Goal: Information Seeking & Learning: Learn about a topic

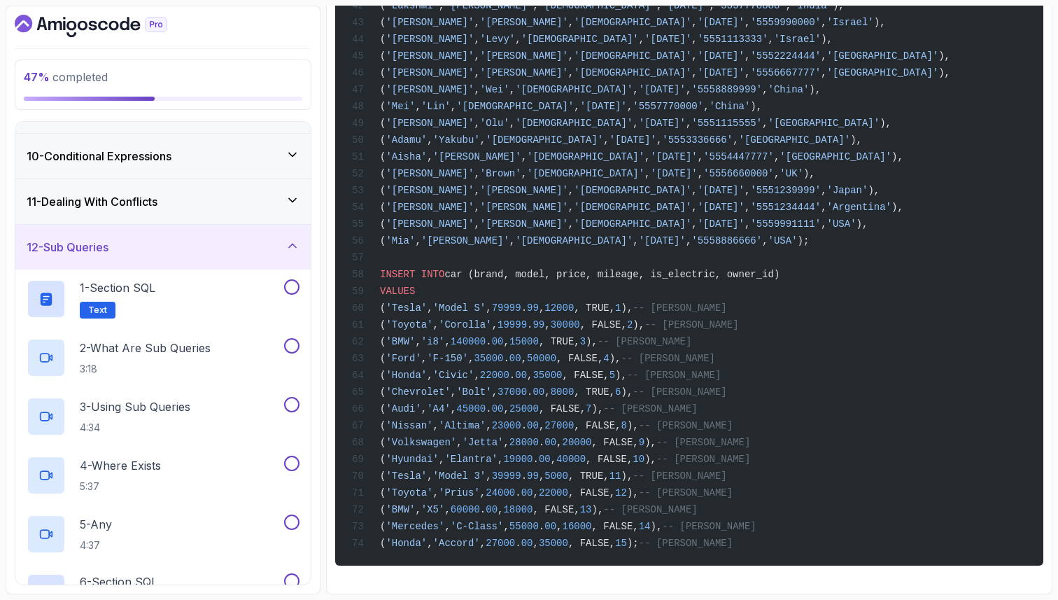
scroll to position [370, 0]
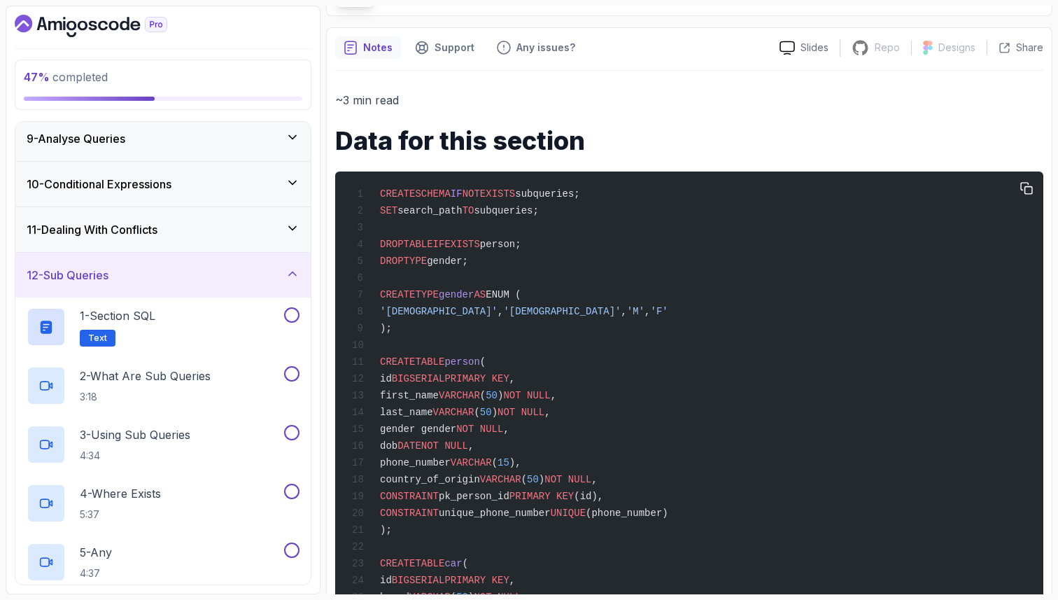
scroll to position [74, 0]
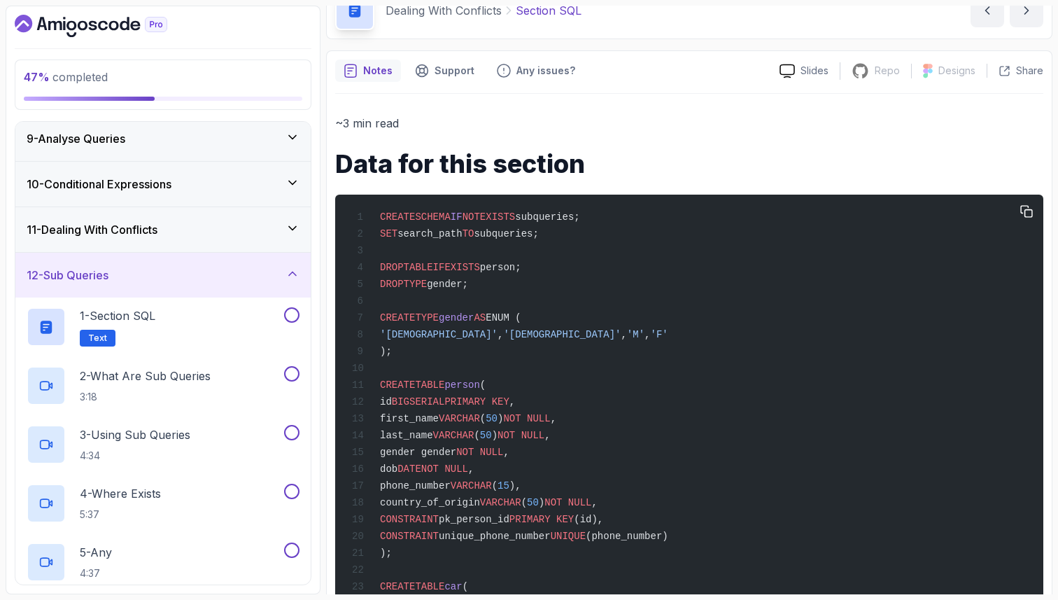
drag, startPoint x: 615, startPoint y: 218, endPoint x: 365, endPoint y: 225, distance: 250.6
copy span "CREATE SCHEMA IF NOT EXISTS subqueries;"
drag, startPoint x: 559, startPoint y: 239, endPoint x: 371, endPoint y: 228, distance: 188.5
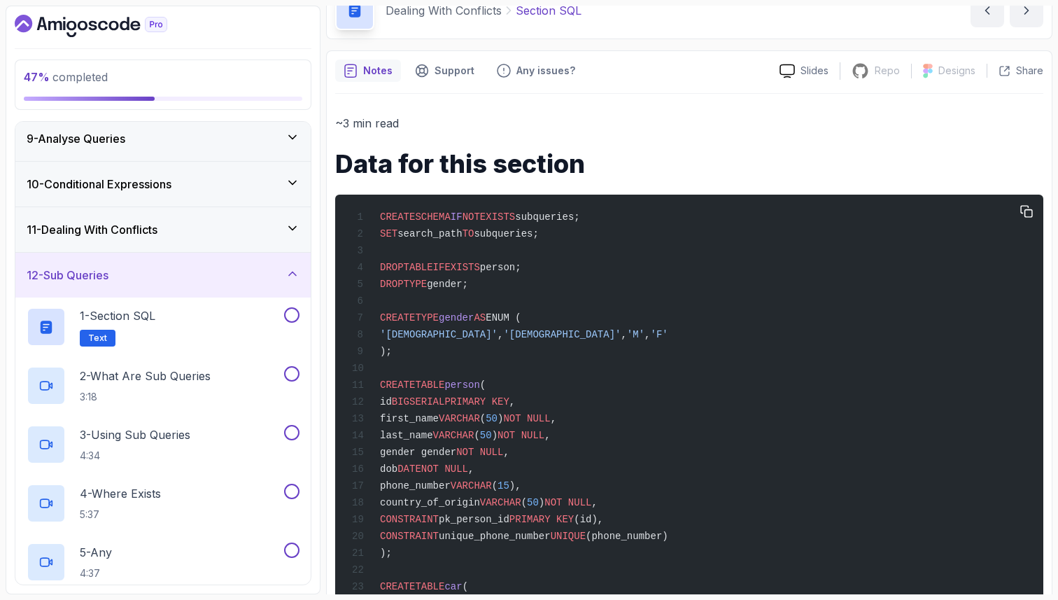
copy span "SET search_path TO subqueries;"
drag, startPoint x: 487, startPoint y: 288, endPoint x: 357, endPoint y: 265, distance: 132.3
copy code "DROP TABLE IF EXISTS person; DROP TYPE gender;"
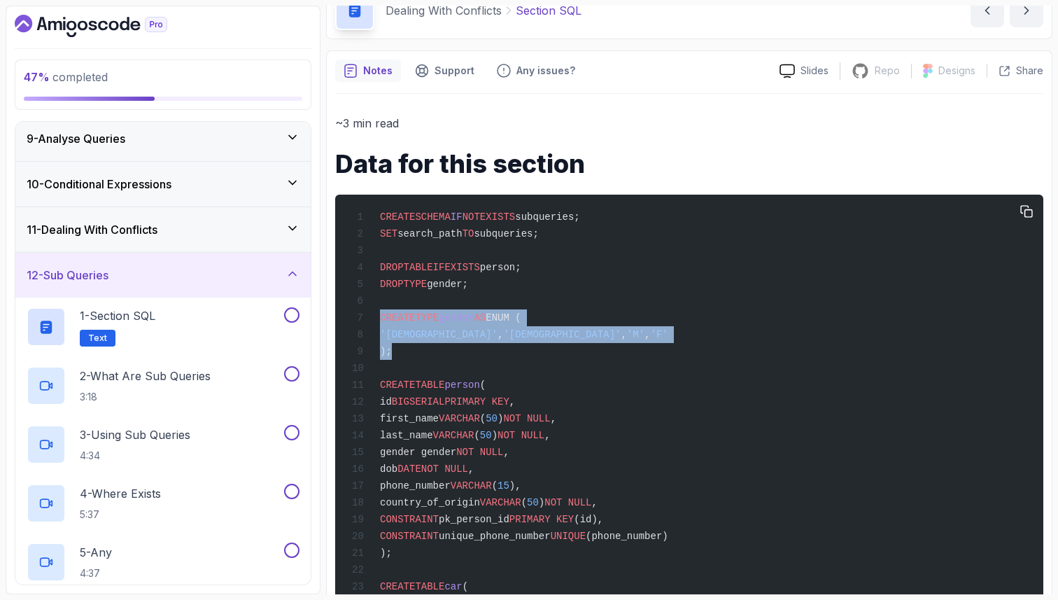
drag, startPoint x: 398, startPoint y: 364, endPoint x: 358, endPoint y: 321, distance: 58.9
copy code "CREATE TYPE gender AS ENUM ( '[DEMOGRAPHIC_DATA]' , '[DEMOGRAPHIC_DATA]' , 'M' …"
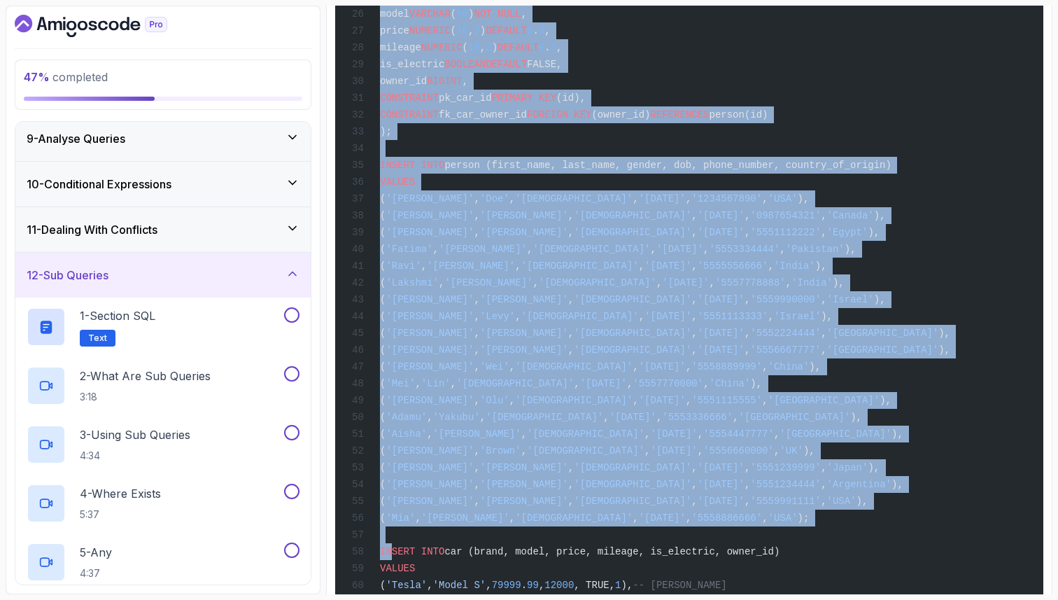
scroll to position [705, 0]
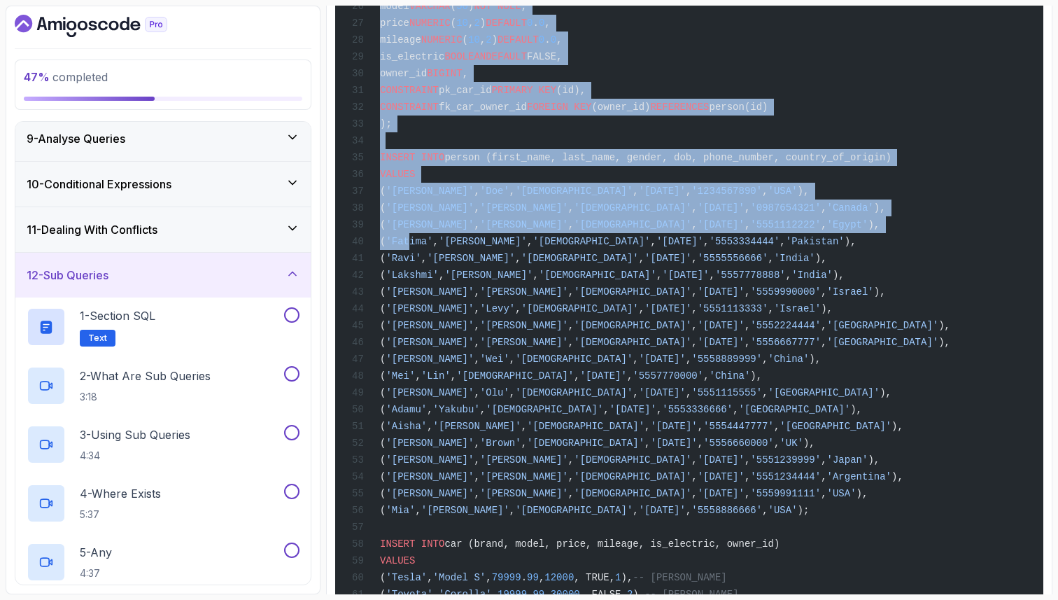
drag, startPoint x: 380, startPoint y: 393, endPoint x: 426, endPoint y: 261, distance: 140.1
click at [428, 264] on code "CREATE SCHEMA IF NOT EXISTS subqueries; SET search_path TO subqueries; DROP TAB…" at bounding box center [651, 199] width 598 height 1237
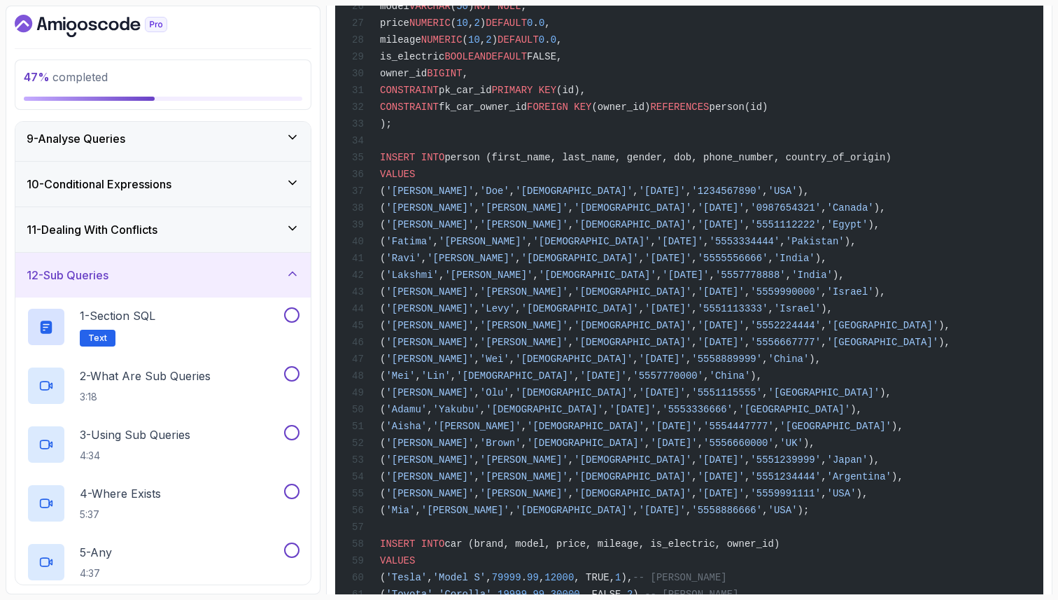
click at [671, 43] on div "CREATE SCHEMA IF NOT EXISTS subqueries; SET search_path TO subqueries; DROP TAB…" at bounding box center [689, 199] width 686 height 1254
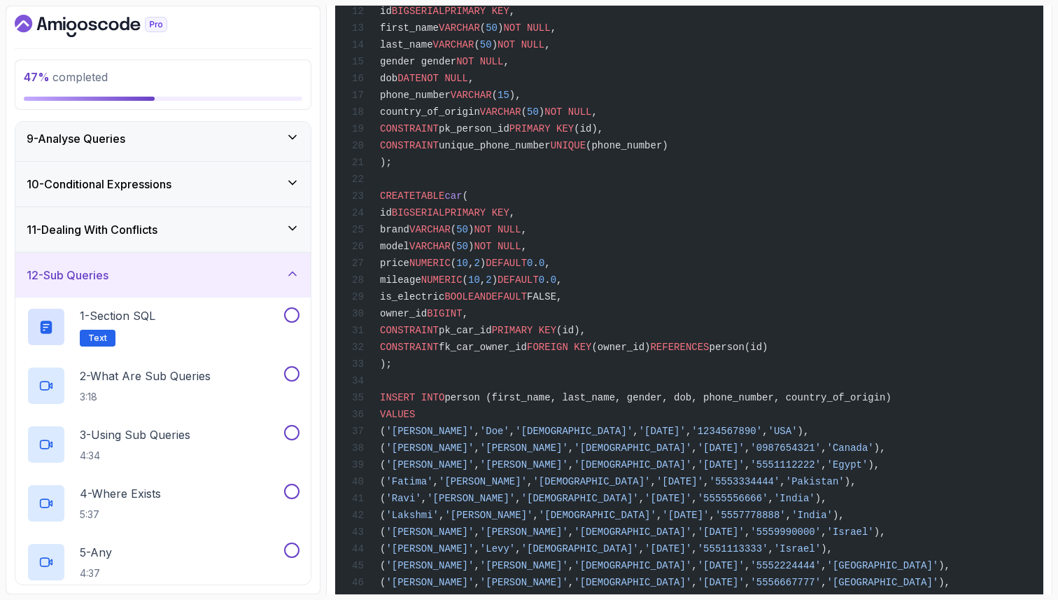
scroll to position [425, 0]
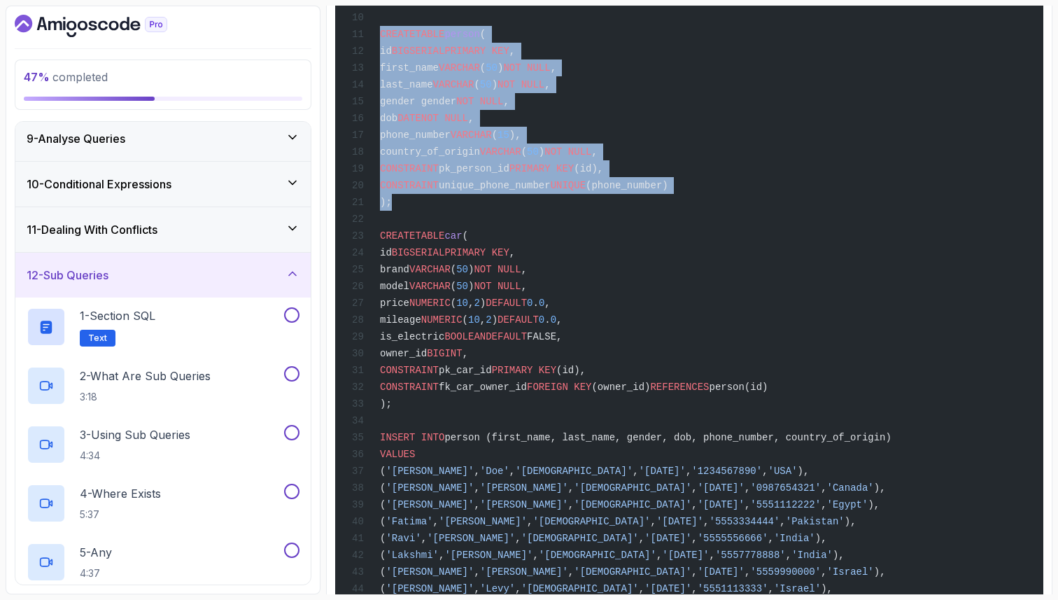
drag, startPoint x: 382, startPoint y: 41, endPoint x: 426, endPoint y: 208, distance: 172.3
click at [426, 211] on div "CREATE SCHEMA IF NOT EXISTS subqueries; SET search_path TO subqueries; DROP TAB…" at bounding box center [689, 479] width 686 height 1254
copy code "CREATE TABLE person ( id BIGSERIAL PRIMARY KEY , first_name VARCHAR ( 50 ) NOT …"
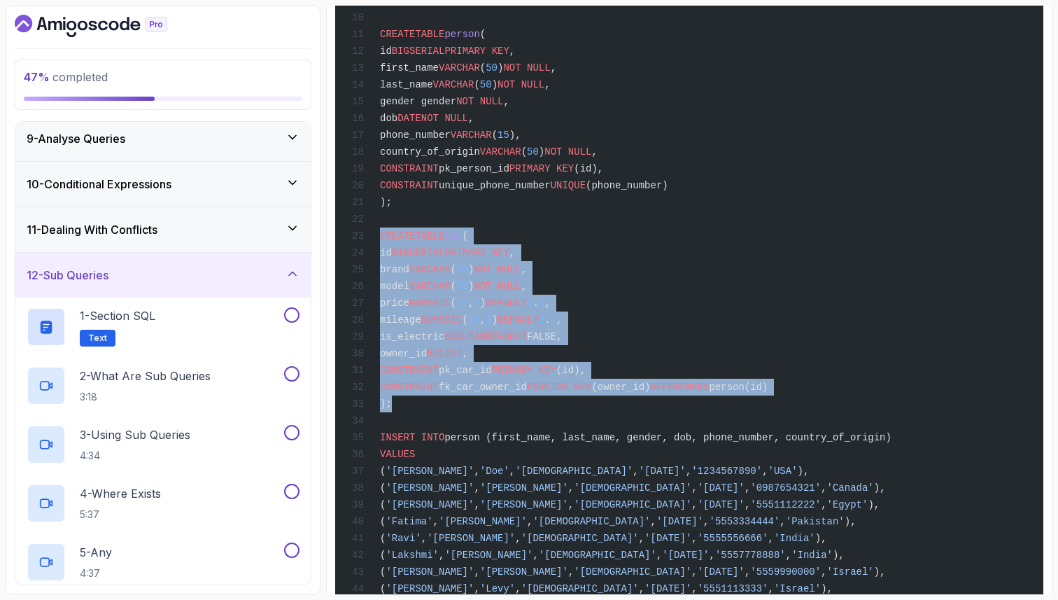
drag, startPoint x: 404, startPoint y: 427, endPoint x: 350, endPoint y: 249, distance: 185.7
click at [350, 251] on div "CREATE SCHEMA IF NOT EXISTS subqueries; SET search_path TO subqueries; DROP TAB…" at bounding box center [689, 479] width 686 height 1254
copy code "CREATE TABLE car ( id BIGSERIAL PRIMARY KEY , brand VARCHAR ( 50 ) NOT NULL , m…"
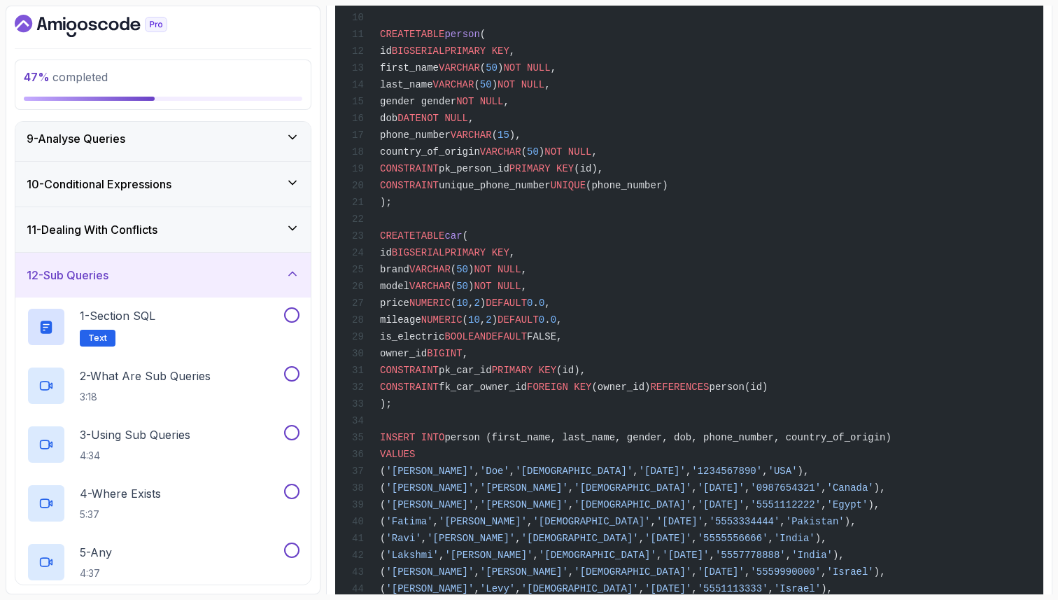
click at [547, 442] on div "CREATE SCHEMA IF NOT EXISTS subqueries; SET search_path TO subqueries; DROP TAB…" at bounding box center [689, 479] width 686 height 1254
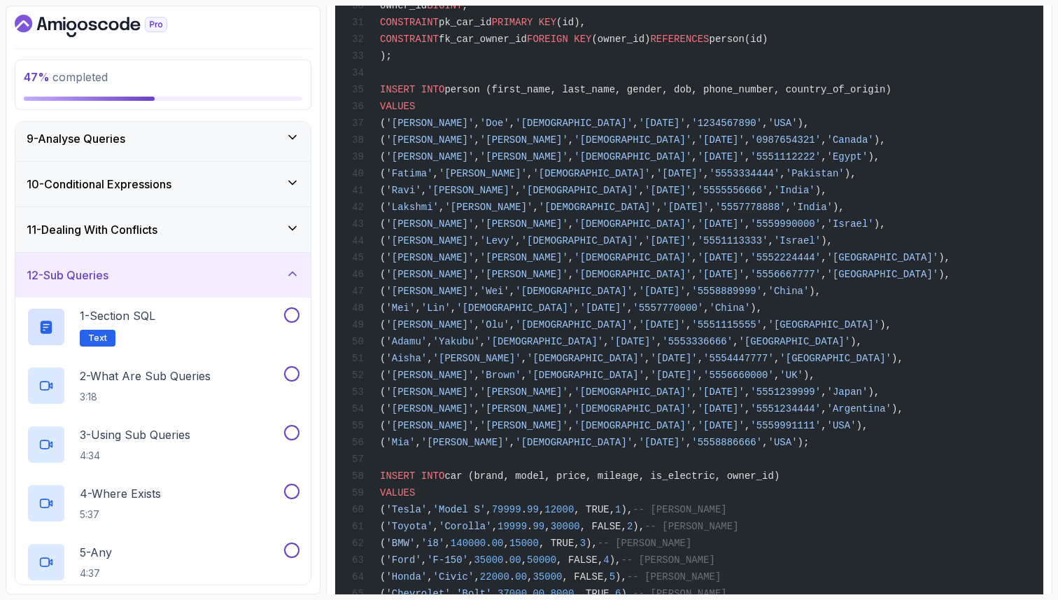
scroll to position [789, 0]
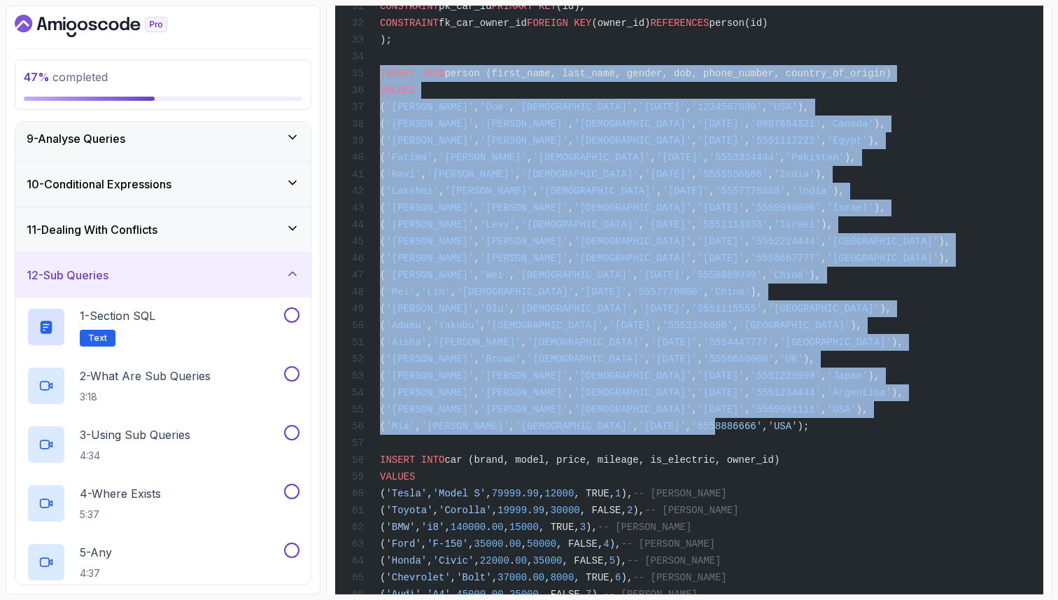
drag, startPoint x: 379, startPoint y: 96, endPoint x: 671, endPoint y: 453, distance: 462.0
click at [679, 455] on div "CREATE SCHEMA IF NOT EXISTS subqueries; SET search_path TO subqueries; DROP TAB…" at bounding box center [689, 115] width 686 height 1254
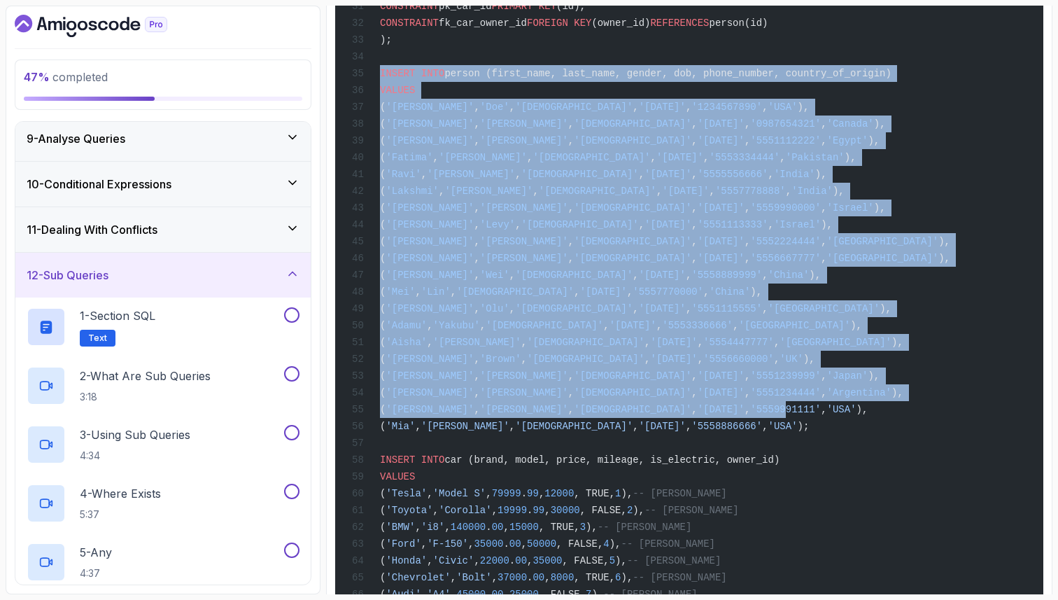
drag, startPoint x: 785, startPoint y: 470, endPoint x: 378, endPoint y: 93, distance: 554.7
click at [378, 93] on code "CREATE SCHEMA IF NOT EXISTS subqueries; SET search_path TO subqueries; DROP TAB…" at bounding box center [651, 115] width 598 height 1237
copy code "INSERT INTO person (first_name, last_name, gender, dob, phone_number, country_o…"
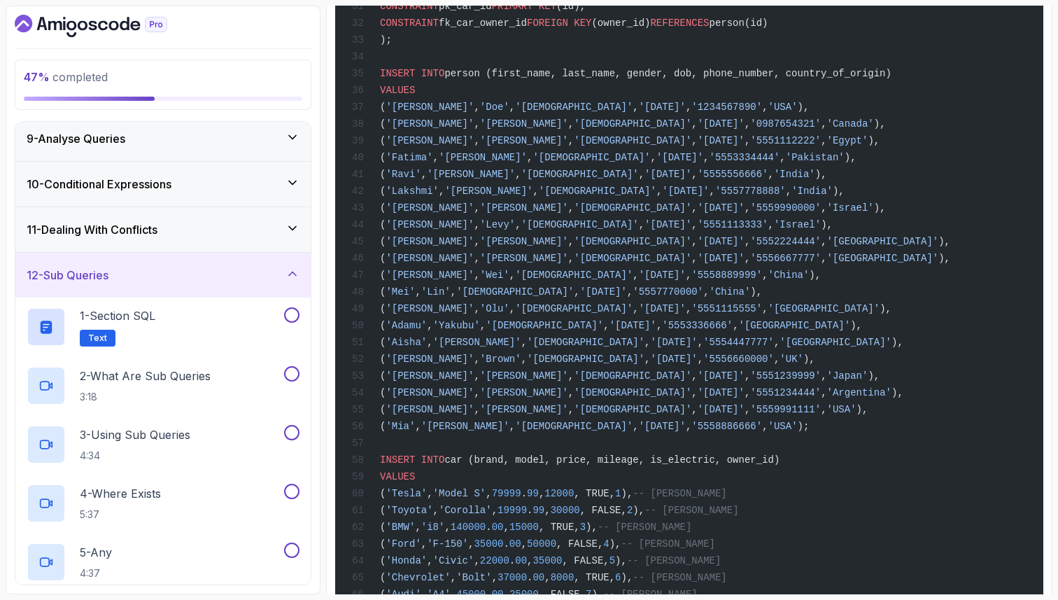
click at [583, 66] on div "CREATE SCHEMA IF NOT EXISTS subqueries; SET search_path TO subqueries; DROP TAB…" at bounding box center [689, 115] width 686 height 1254
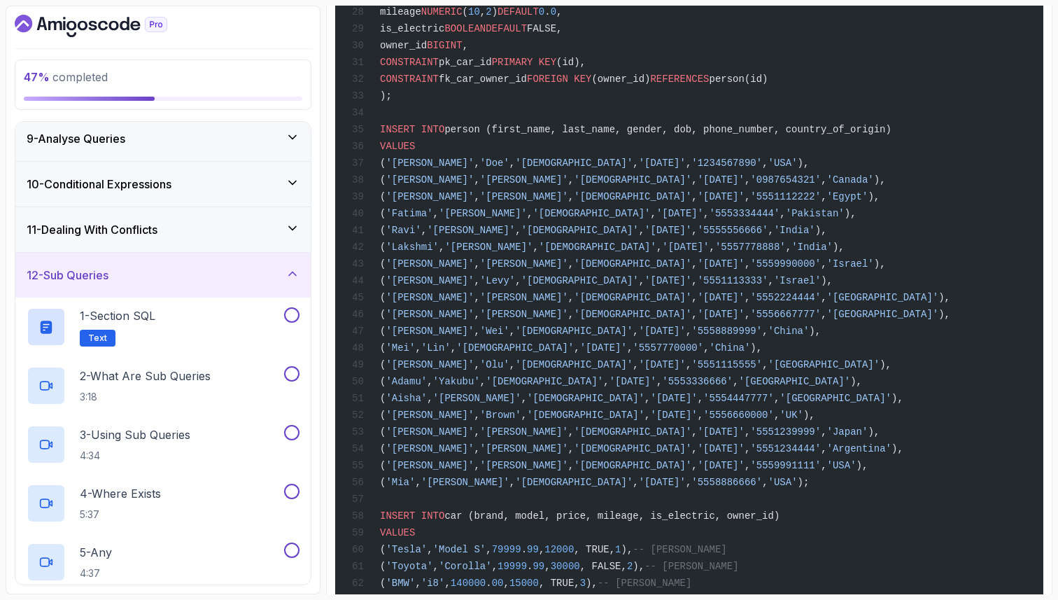
scroll to position [761, 0]
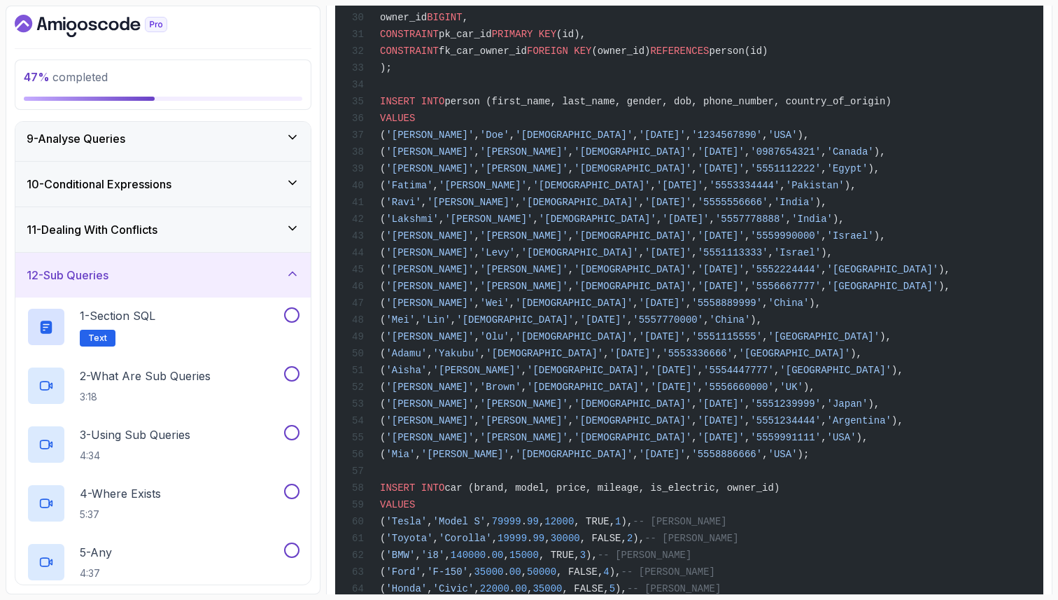
drag, startPoint x: 379, startPoint y: 122, endPoint x: 784, endPoint y: 490, distance: 547.4
click at [784, 490] on code "CREATE SCHEMA IF NOT EXISTS subqueries; SET search_path TO subqueries; DROP TAB…" at bounding box center [651, 143] width 598 height 1237
copy code "INSERT INTO person (first_name, last_name, gender, dob, phone_number, country_o…"
click at [697, 515] on div "CREATE SCHEMA IF NOT EXISTS subqueries; SET search_path TO subqueries; DROP TAB…" at bounding box center [689, 143] width 686 height 1254
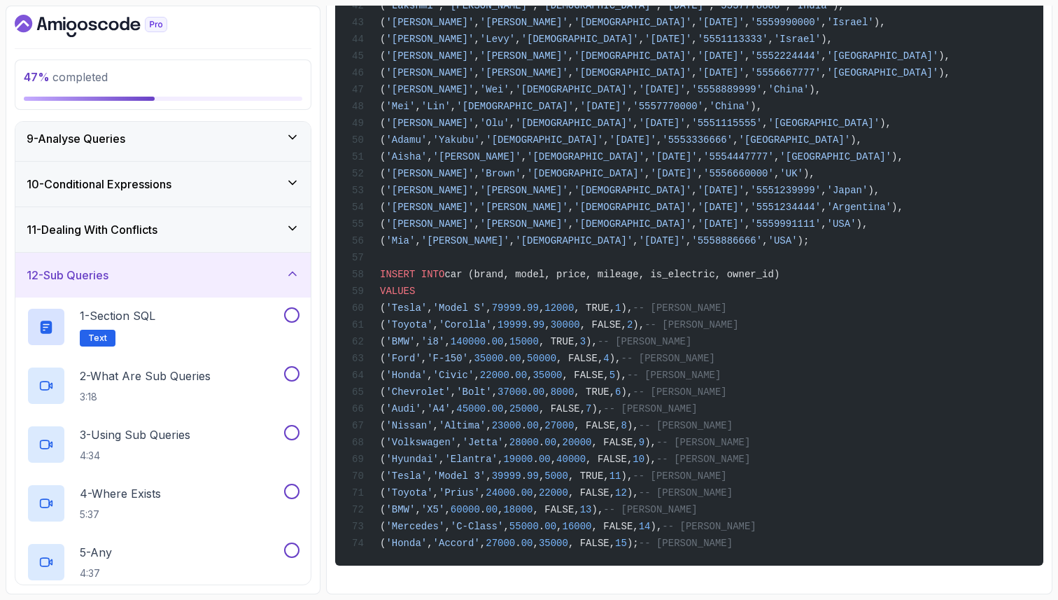
scroll to position [1026, 0]
drag, startPoint x: 378, startPoint y: 266, endPoint x: 826, endPoint y: 596, distance: 556.7
click at [826, 597] on section "47 % completed 1 - Intro 2 - Schemas 3 - Advanced Data Types 4 - Working With D…" at bounding box center [529, 300] width 1058 height 600
copy code "INSERT INTO car (brand, model, price, mileage, is_electric, owner_id) VALUES ( …"
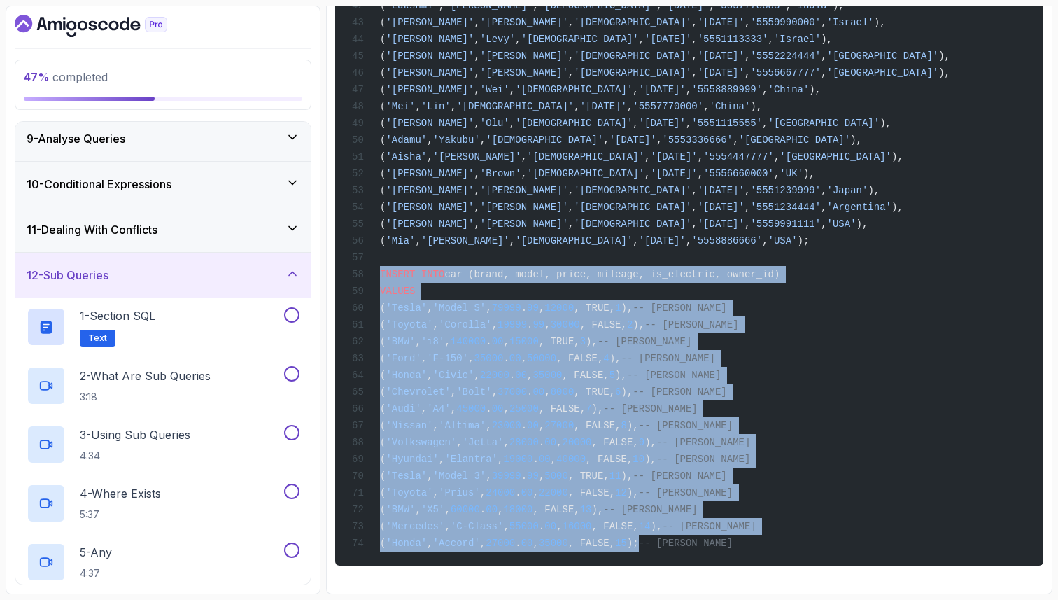
drag, startPoint x: 379, startPoint y: 263, endPoint x: 689, endPoint y: 539, distance: 414.4
copy code "INSERT INTO car (brand, model, price, mileage, is_electric, owner_id) VALUES ( …"
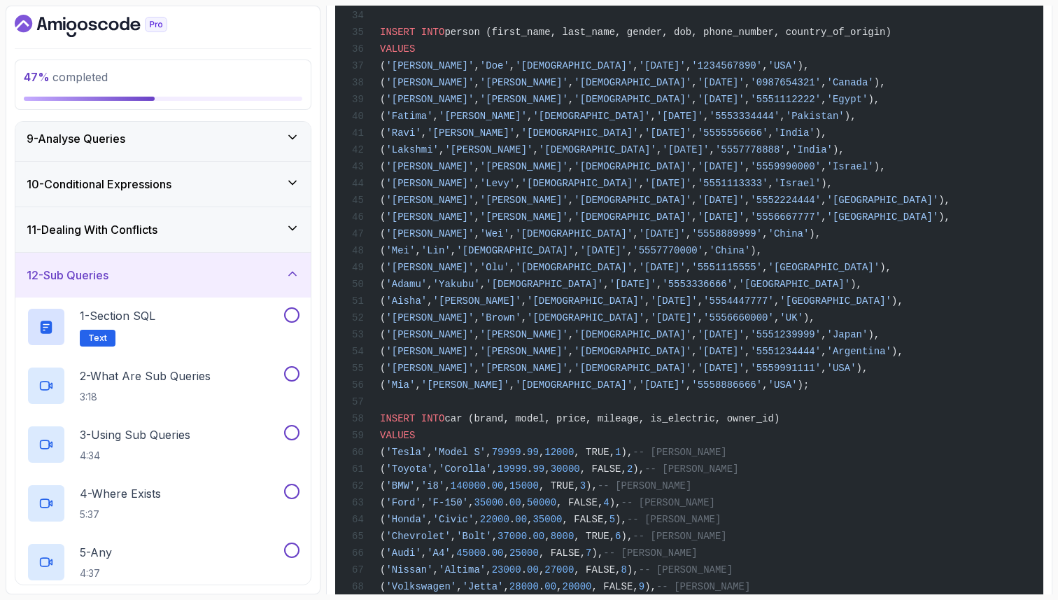
scroll to position [802, 0]
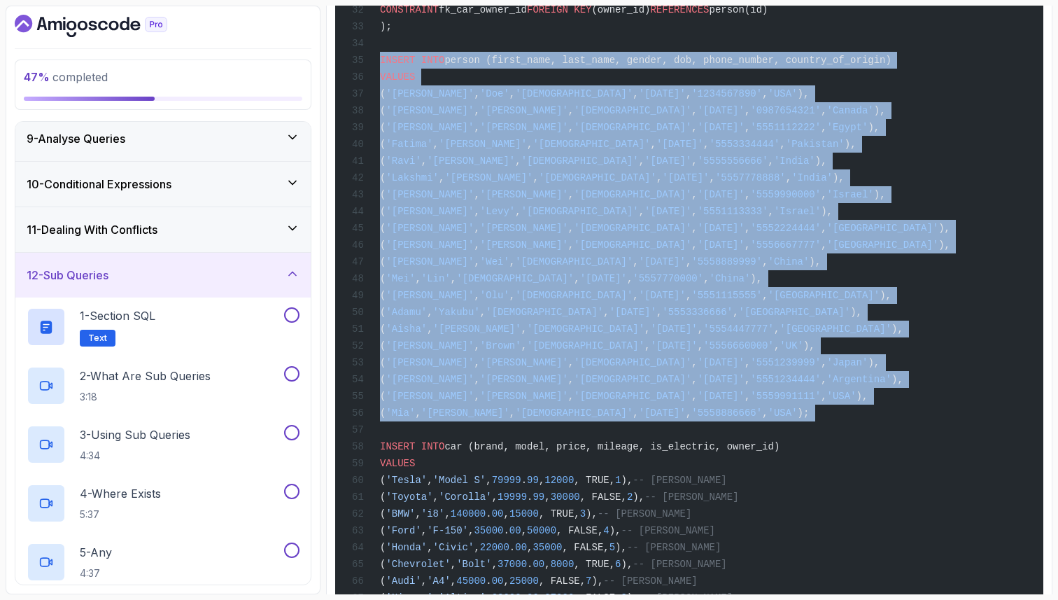
drag, startPoint x: 381, startPoint y: 83, endPoint x: 791, endPoint y: 465, distance: 560.5
click at [791, 465] on div "CREATE SCHEMA IF NOT EXISTS subqueries; SET search_path TO subqueries; DROP TAB…" at bounding box center [689, 102] width 686 height 1254
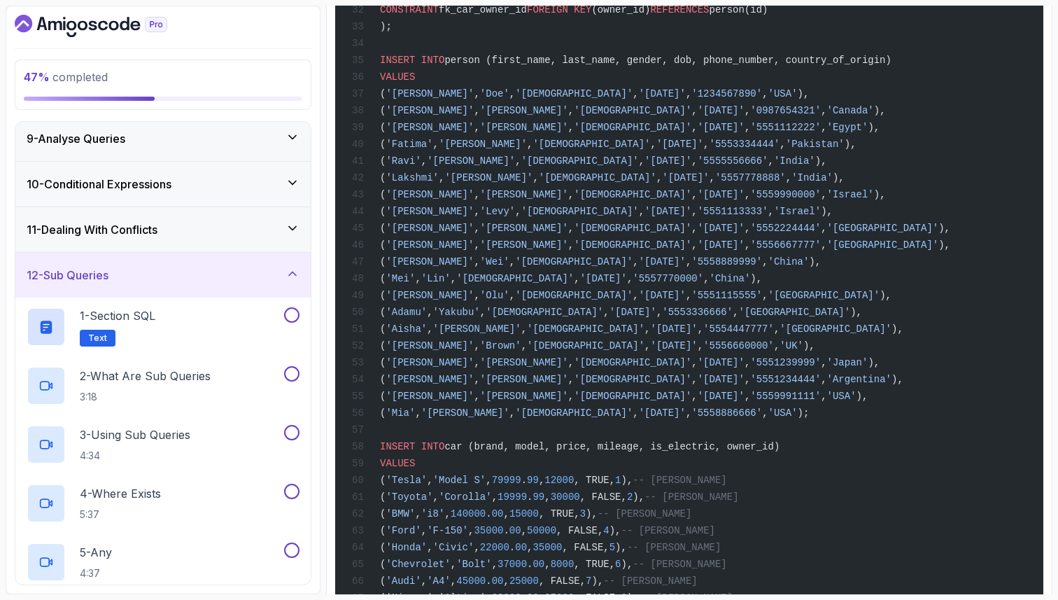
click at [887, 192] on div "CREATE SCHEMA IF NOT EXISTS subqueries; SET search_path TO subqueries; DROP TAB…" at bounding box center [689, 102] width 686 height 1254
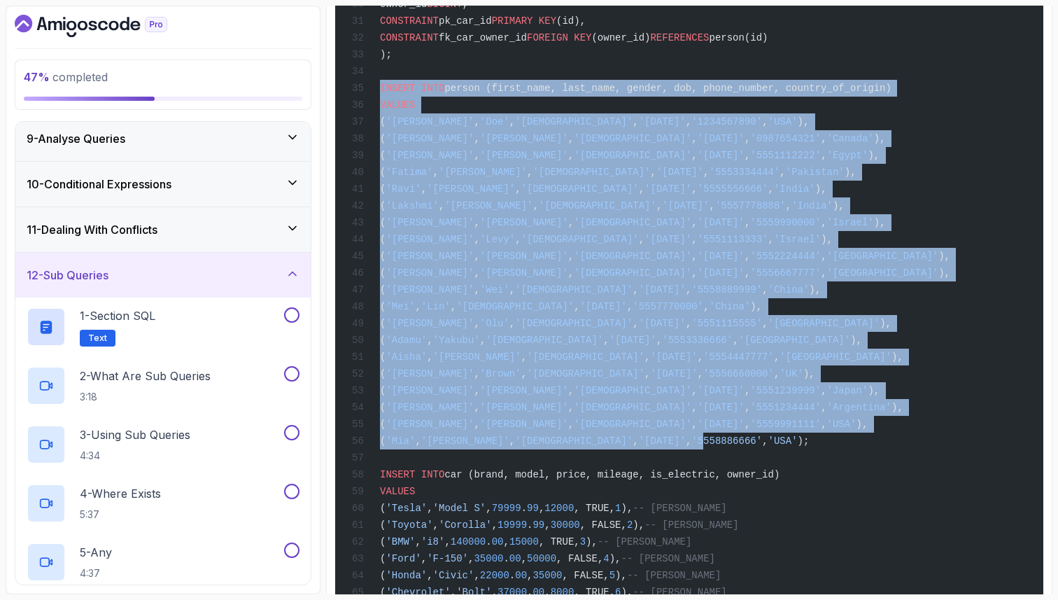
drag, startPoint x: 377, startPoint y: 107, endPoint x: 668, endPoint y: 471, distance: 466.0
click at [668, 471] on div "CREATE SCHEMA IF NOT EXISTS subqueries; SET search_path TO subqueries; DROP TAB…" at bounding box center [689, 130] width 686 height 1254
drag, startPoint x: 784, startPoint y: 483, endPoint x: 358, endPoint y: 109, distance: 566.8
click at [358, 109] on code "CREATE SCHEMA IF NOT EXISTS subqueries; SET search_path TO subqueries; DROP TAB…" at bounding box center [651, 130] width 598 height 1237
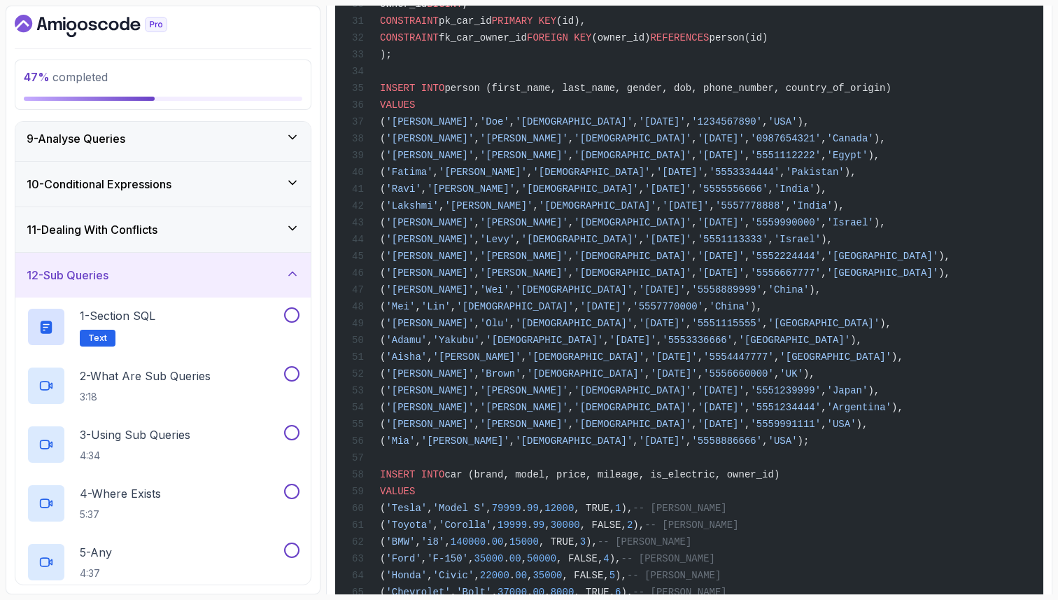
click at [519, 500] on div "CREATE SCHEMA IF NOT EXISTS subqueries; SET search_path TO subqueries; DROP TAB…" at bounding box center [689, 130] width 686 height 1254
click at [380, 480] on span "INSERT INTO" at bounding box center [412, 474] width 64 height 11
click at [377, 480] on span "INSERT INTO car (brand, model, price, mileage, is_electric, owner_id)" at bounding box center [566, 474] width 428 height 11
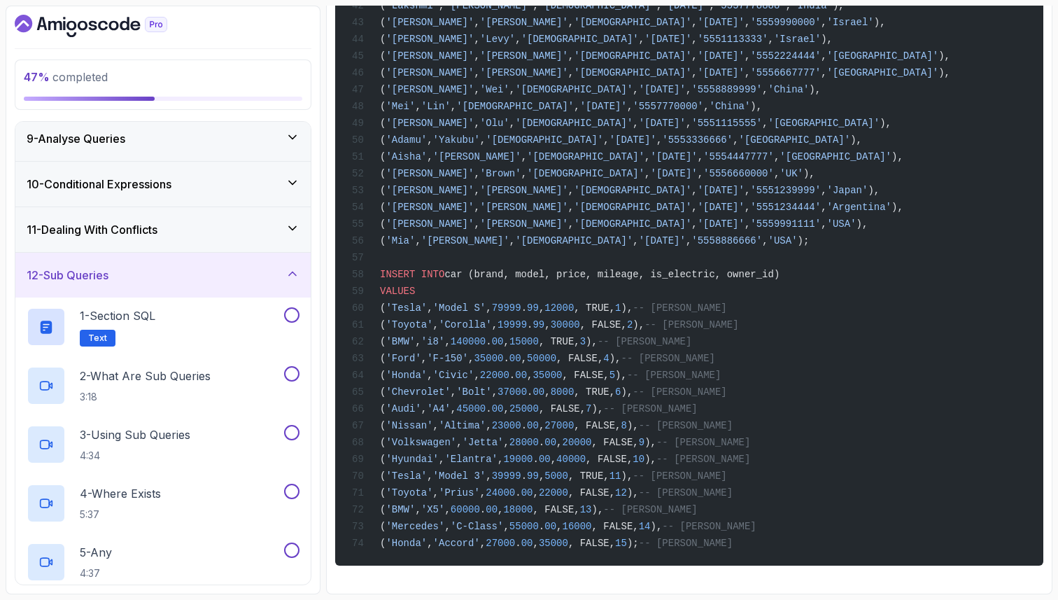
scroll to position [1026, 0]
drag, startPoint x: 381, startPoint y: 516, endPoint x: 736, endPoint y: 565, distance: 357.4
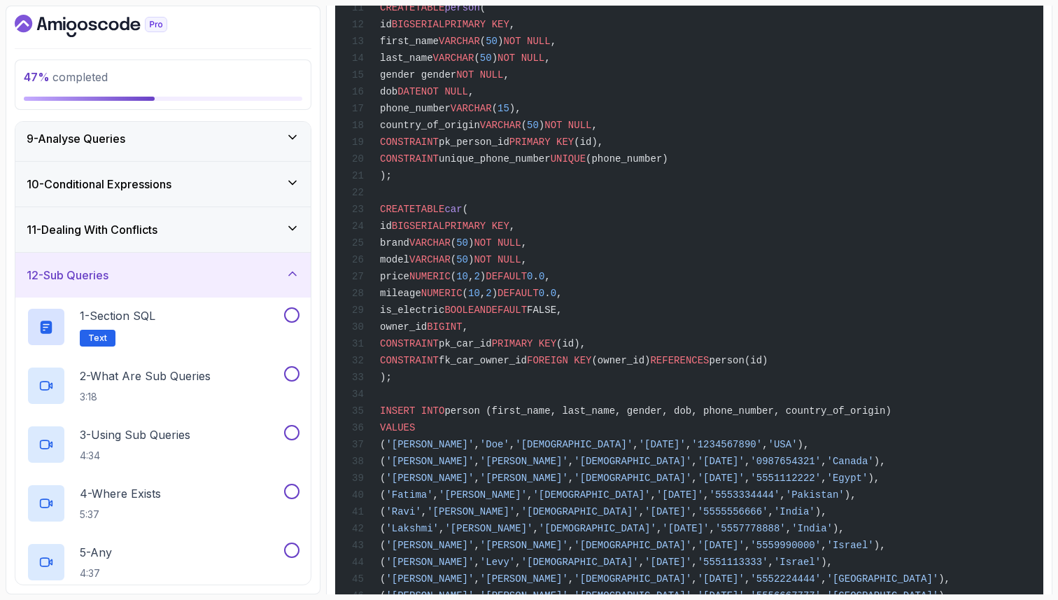
scroll to position [0, 0]
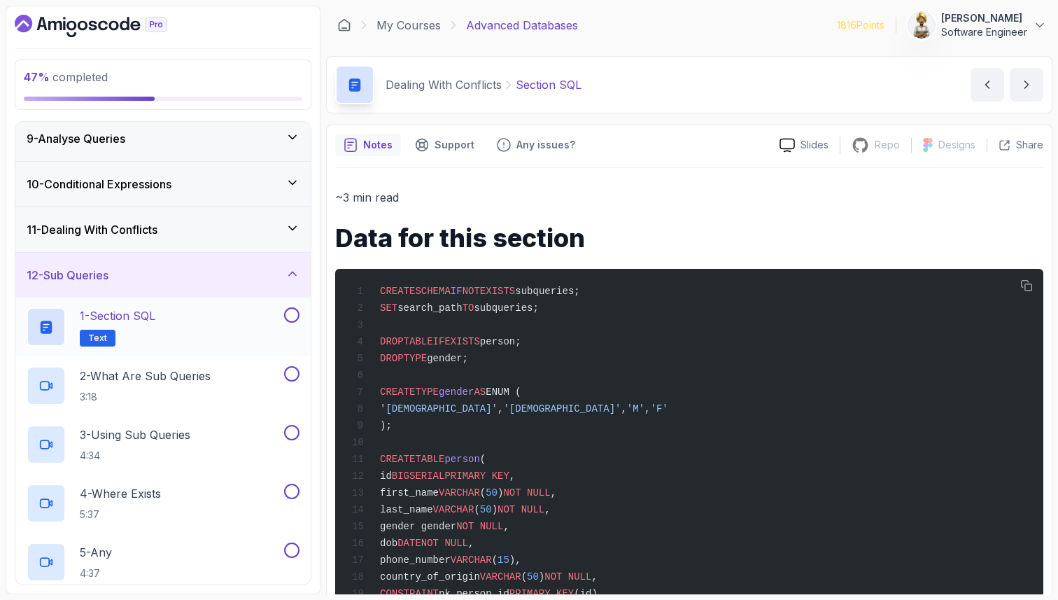
click at [293, 312] on button at bounding box center [291, 314] width 15 height 15
click at [217, 373] on div "2 - What Are Sub Queries 3:18" at bounding box center [154, 385] width 255 height 39
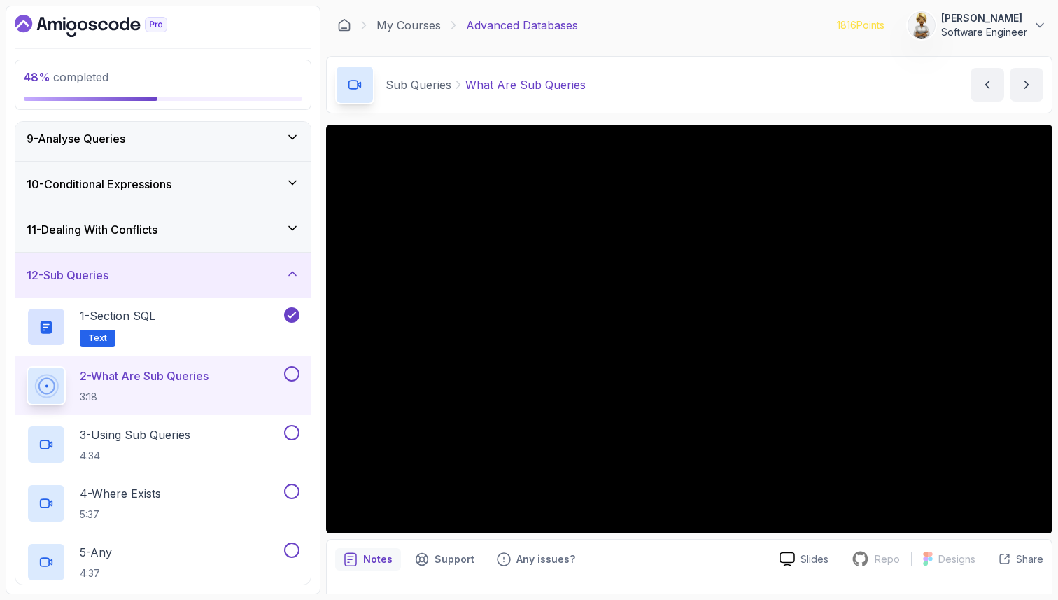
click at [480, 593] on div at bounding box center [689, 601] width 708 height 39
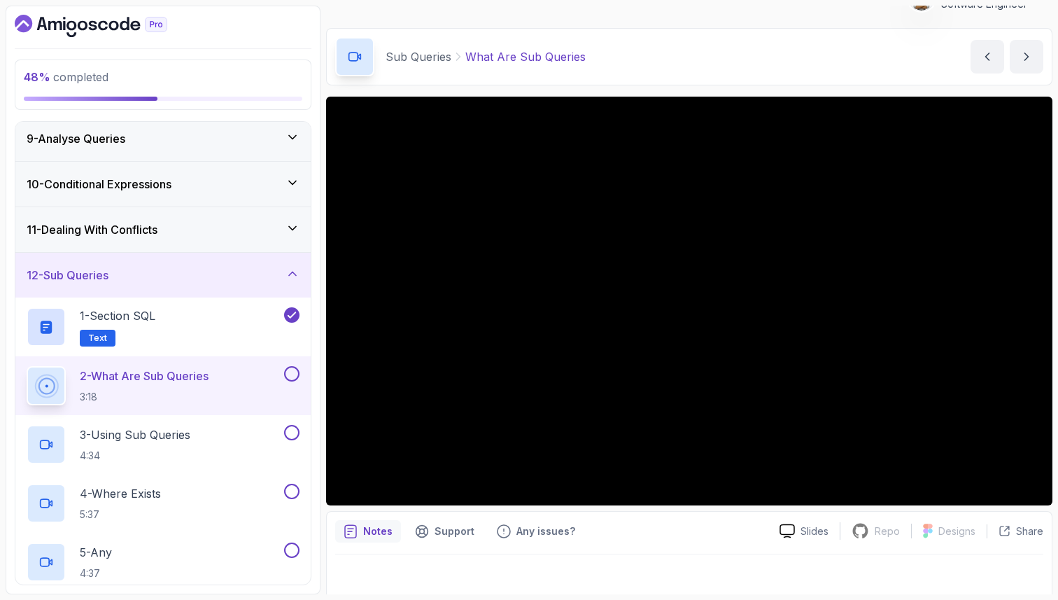
scroll to position [36, 0]
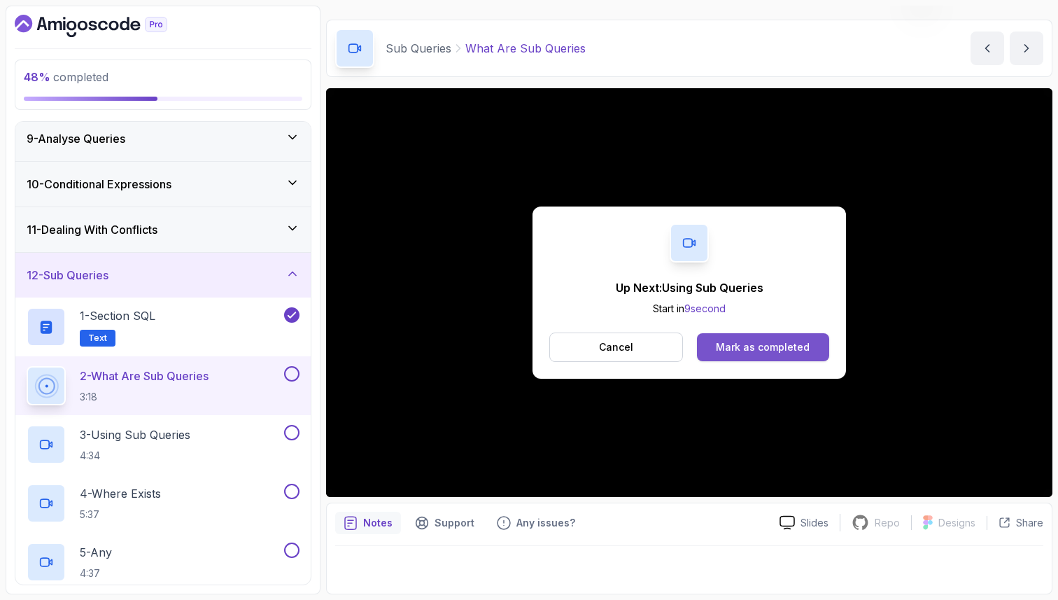
click at [768, 342] on div "Mark as completed" at bounding box center [763, 347] width 94 height 14
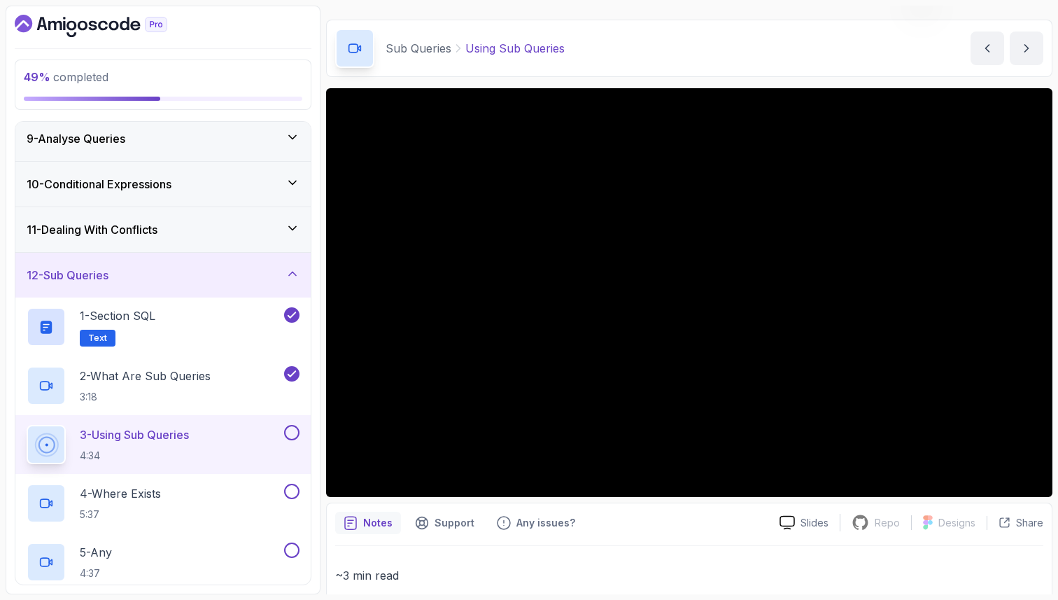
click at [409, 577] on p "~3 min read" at bounding box center [689, 575] width 708 height 20
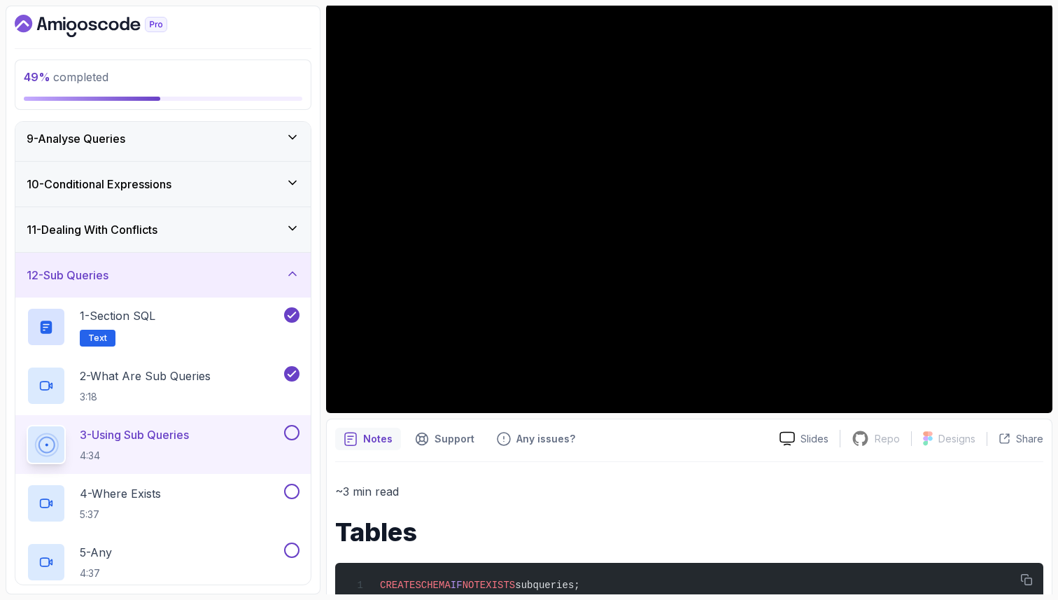
scroll to position [92, 0]
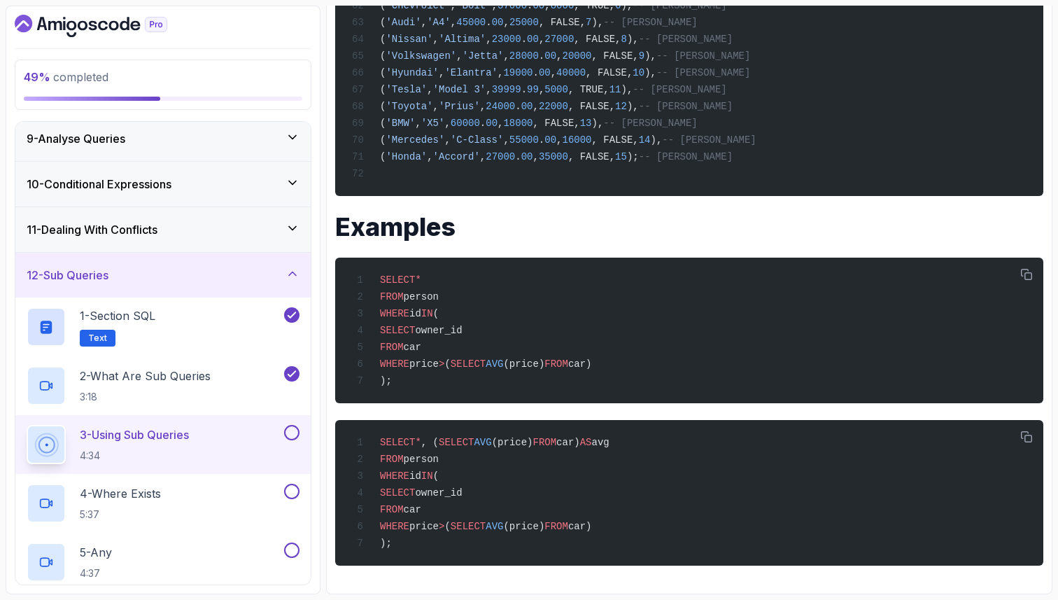
scroll to position [1772, 0]
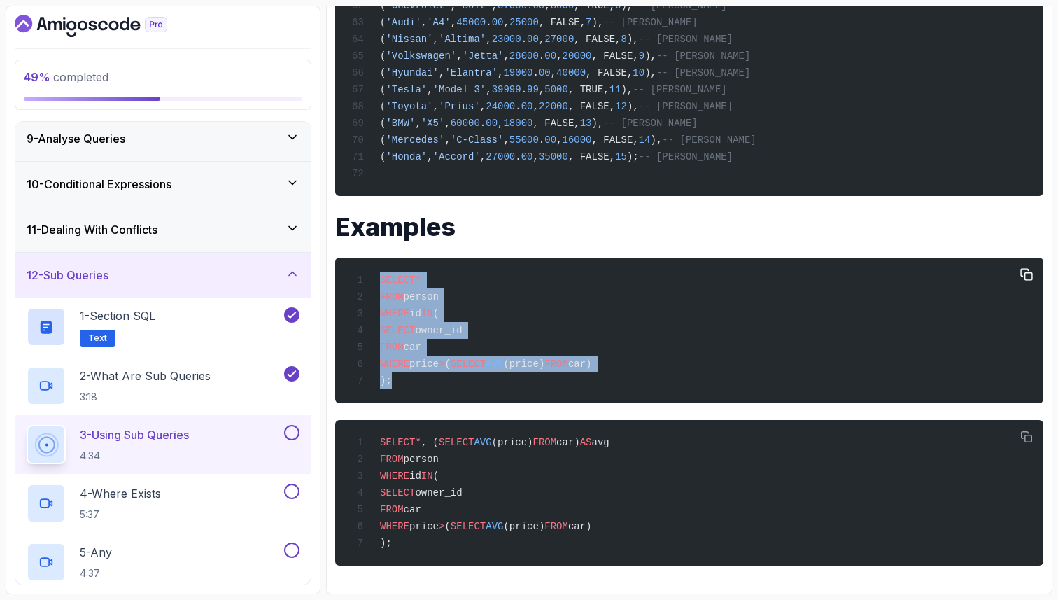
drag, startPoint x: 396, startPoint y: 391, endPoint x: 367, endPoint y: 278, distance: 116.9
click at [367, 278] on div "SELECT * FROM person WHERE id IN ( SELECT owner_id FROM car WHERE price > ( SEL…" at bounding box center [689, 330] width 686 height 129
click at [541, 322] on div "SELECT * FROM person WHERE id IN ( SELECT owner_id FROM car WHERE price > ( SEL…" at bounding box center [689, 330] width 686 height 129
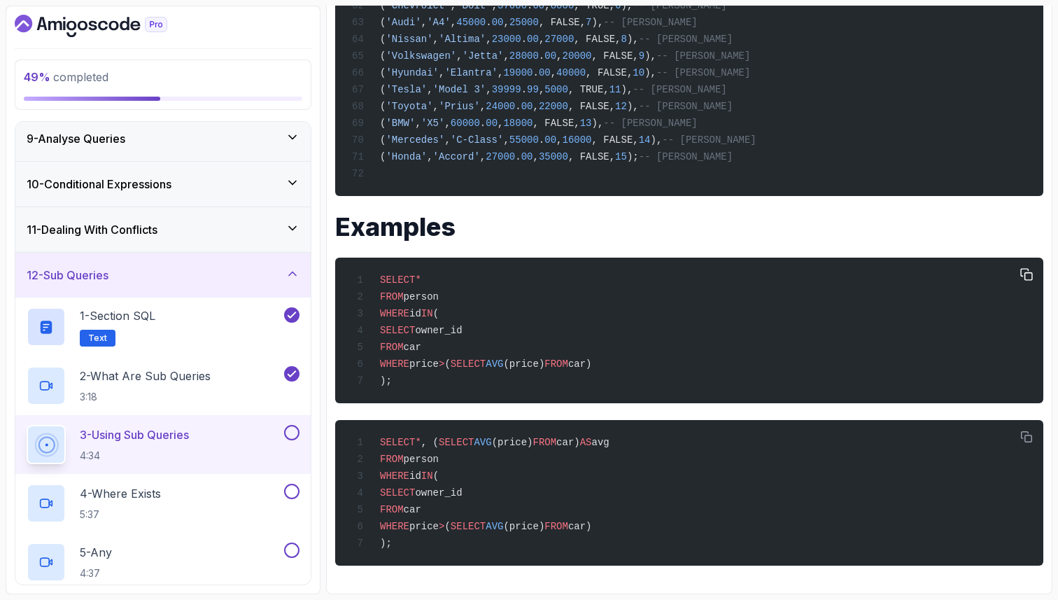
scroll to position [1785, 0]
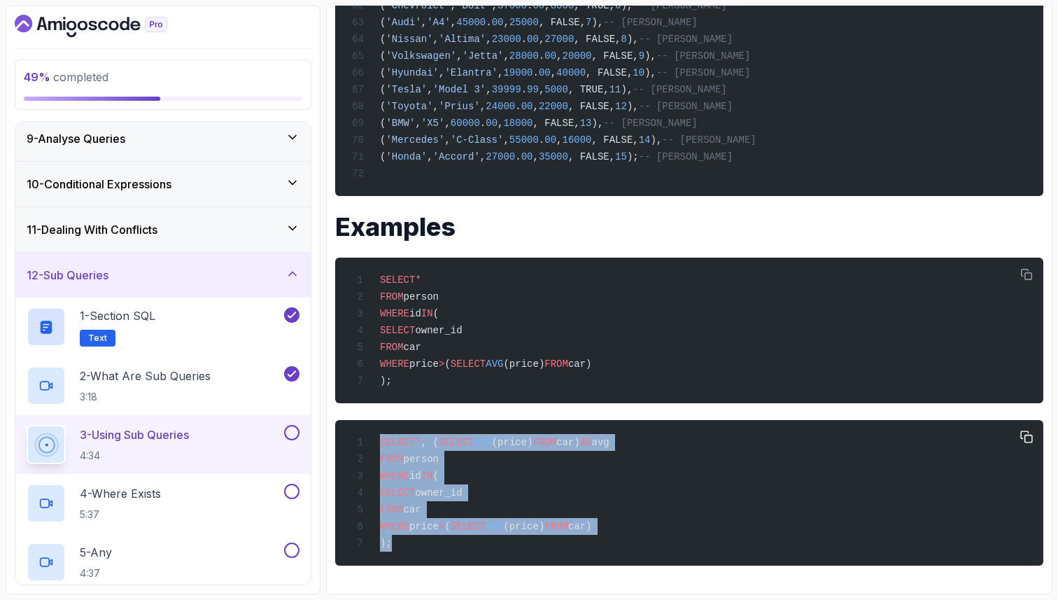
drag, startPoint x: 409, startPoint y: 542, endPoint x: 364, endPoint y: 439, distance: 113.1
click at [364, 439] on div "SELECT * , ( SELECT AVG (price) FROM car) AS avg FROM person WHERE id IN ( SELE…" at bounding box center [689, 492] width 686 height 129
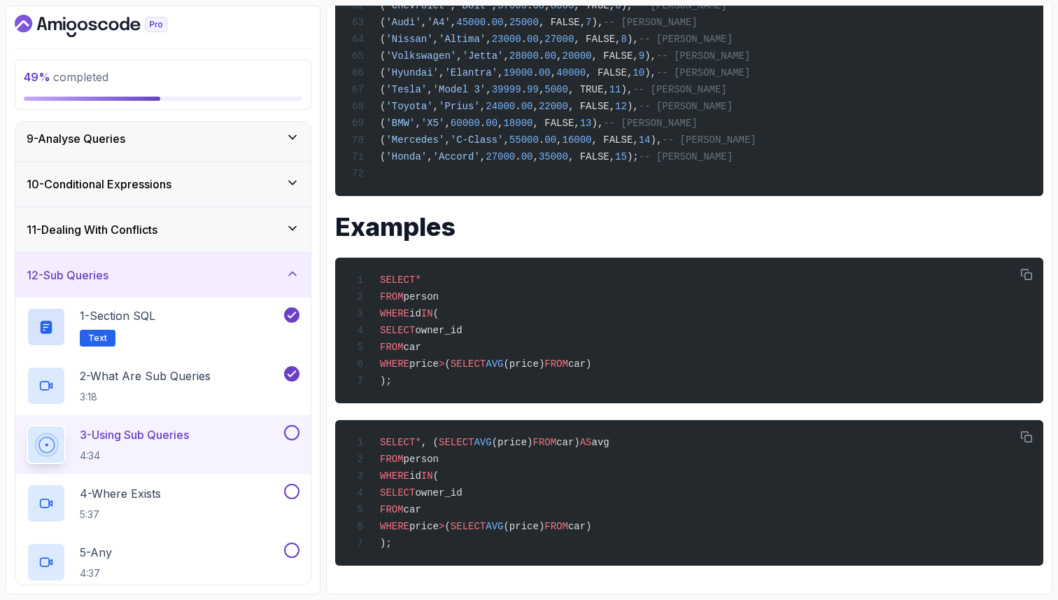
click at [703, 213] on h1 "Examples" at bounding box center [689, 227] width 708 height 28
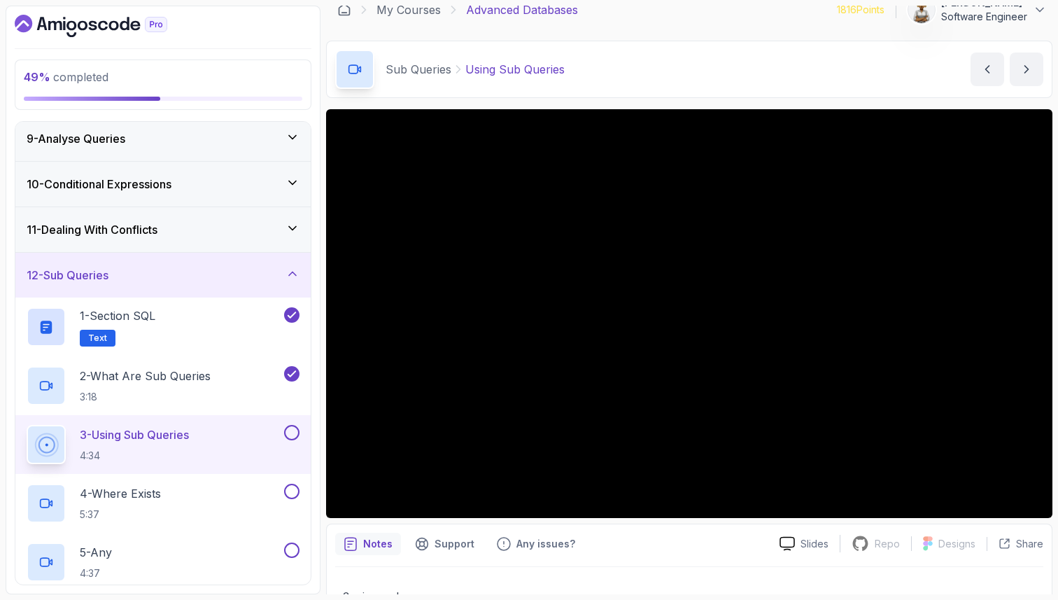
scroll to position [0, 0]
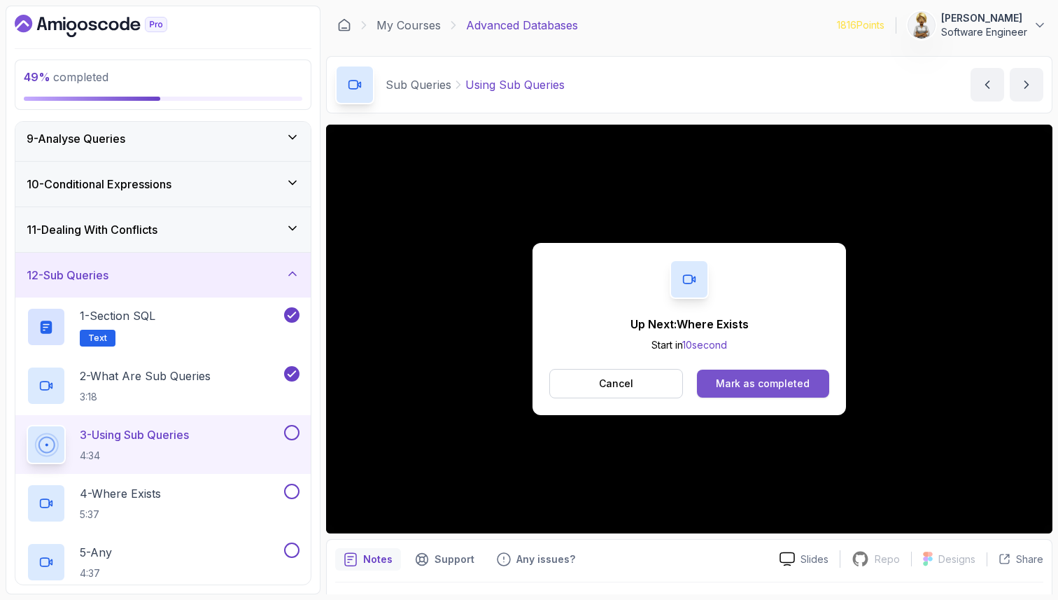
click at [730, 382] on div "Mark as completed" at bounding box center [763, 383] width 94 height 14
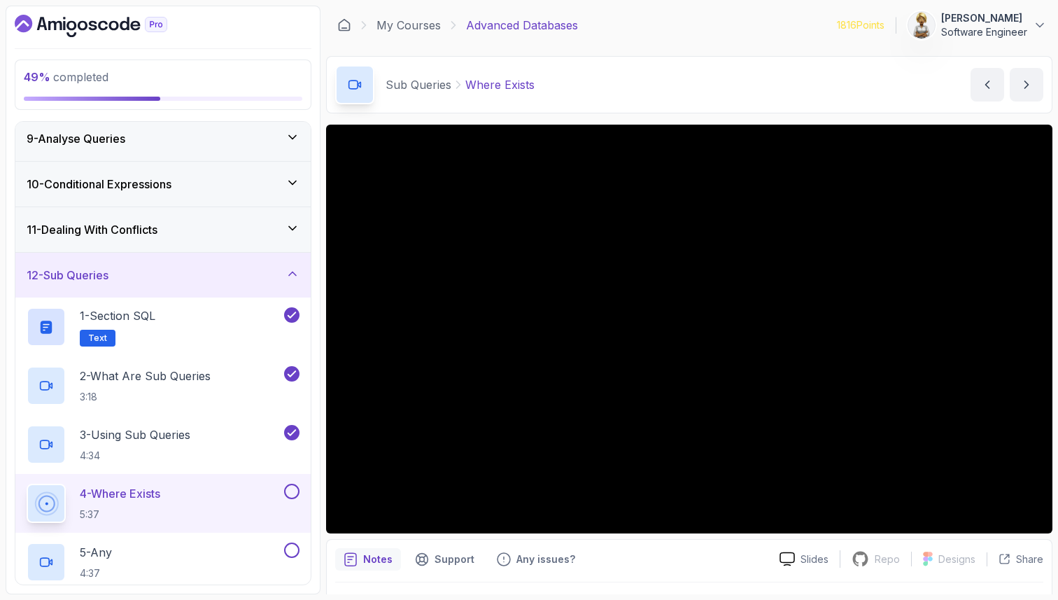
click at [374, 582] on div at bounding box center [689, 582] width 708 height 1
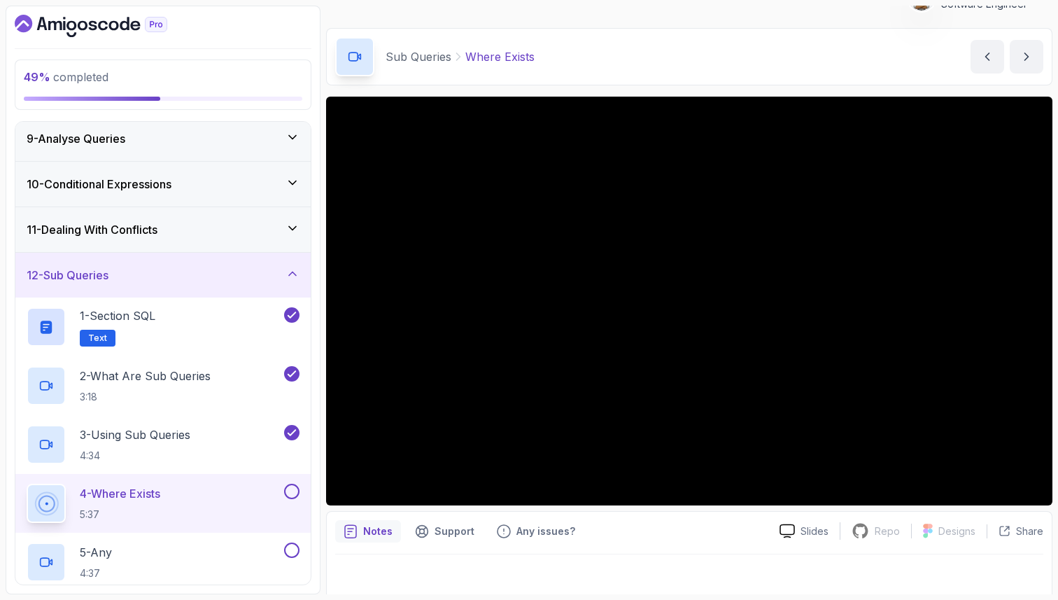
scroll to position [36, 0]
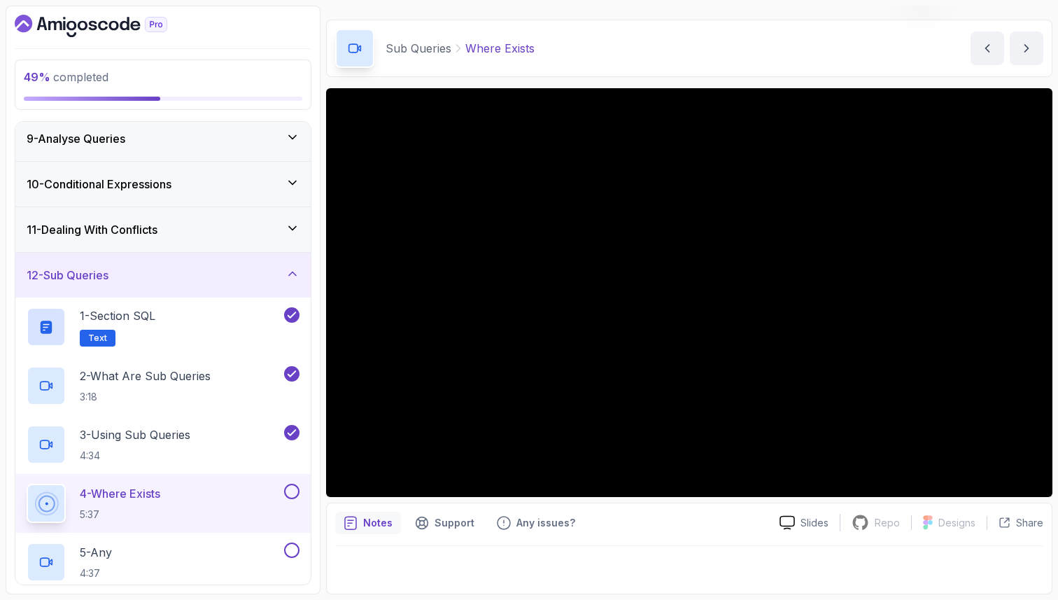
click at [381, 560] on div at bounding box center [689, 565] width 708 height 39
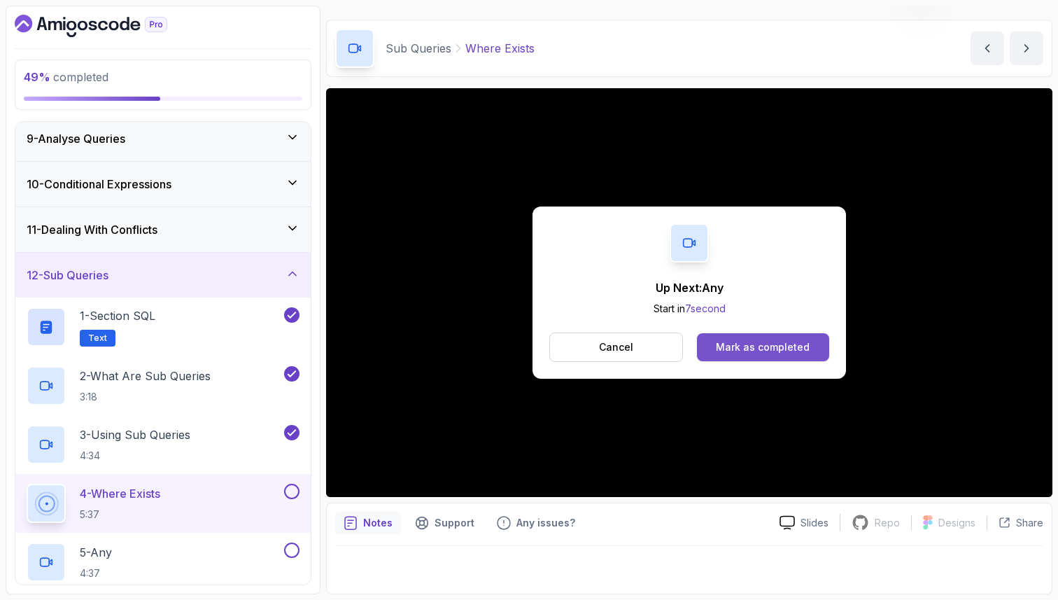
click at [762, 346] on div "Mark as completed" at bounding box center [763, 347] width 94 height 14
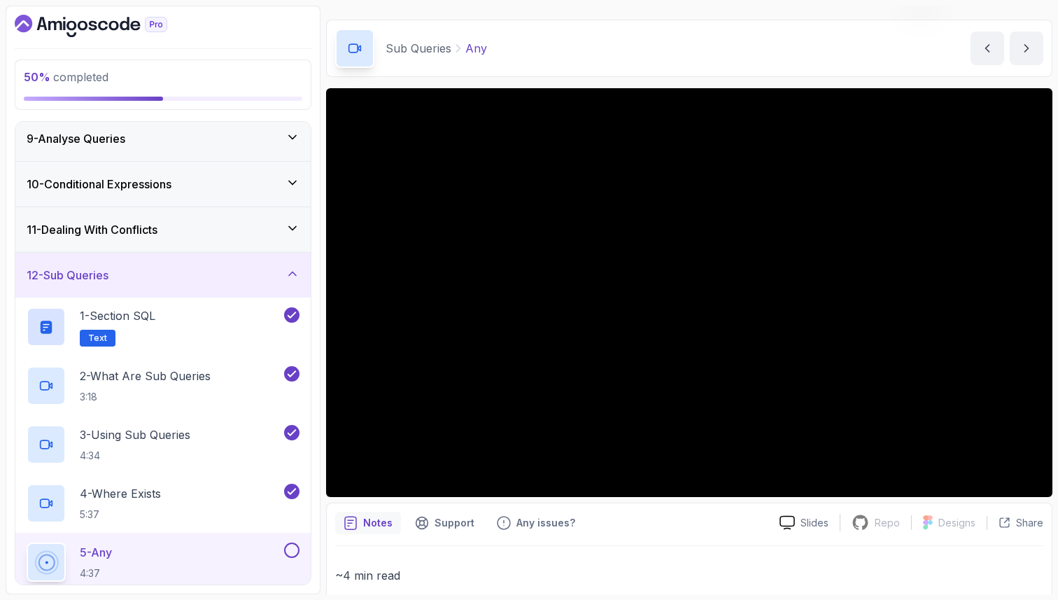
click at [181, 550] on div "5 - Any 4:37" at bounding box center [154, 561] width 255 height 39
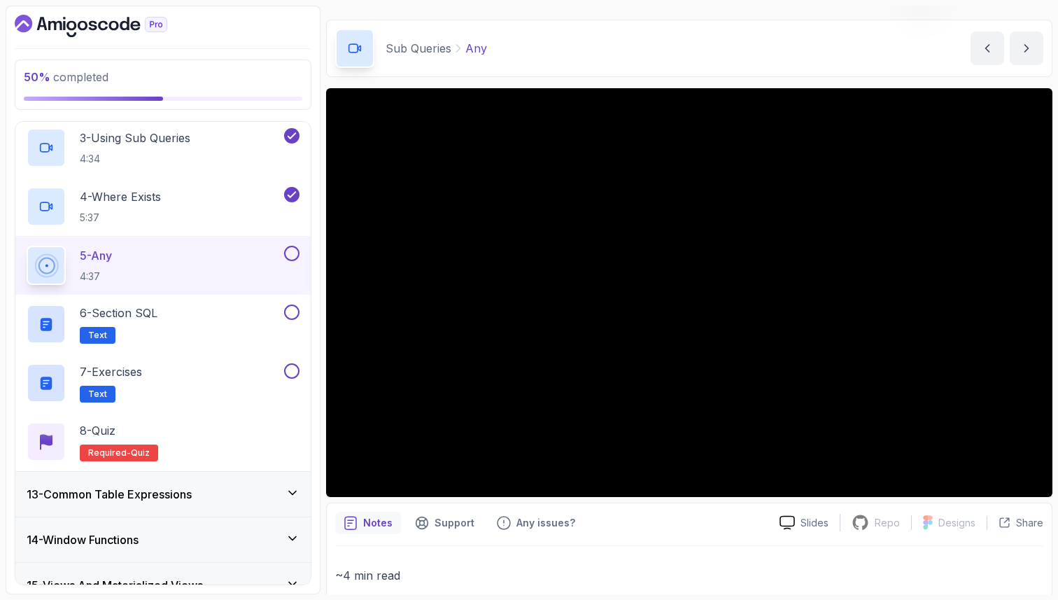
scroll to position [705, 0]
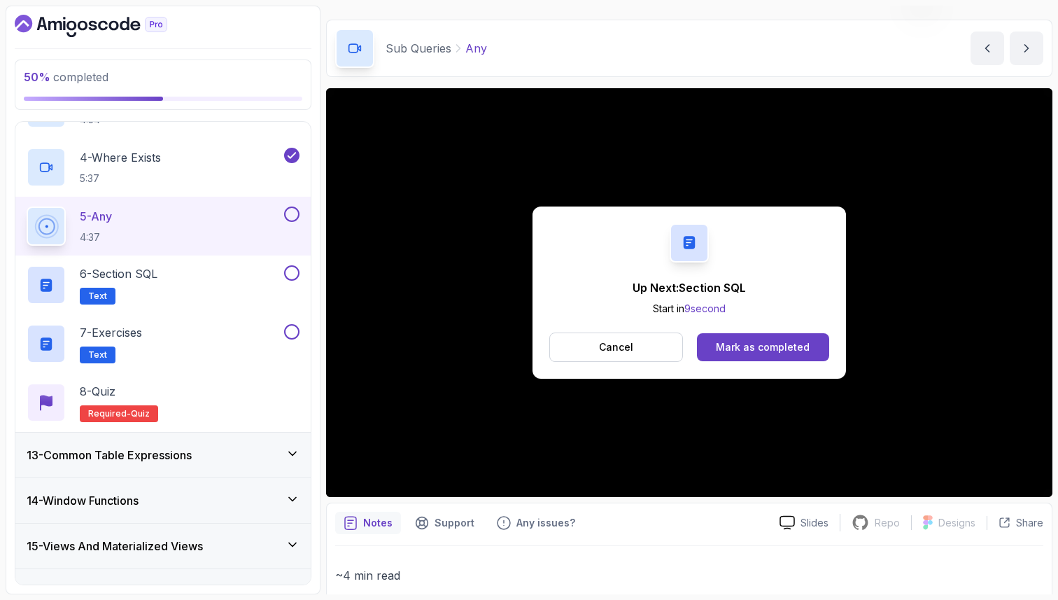
click at [770, 351] on div "Mark as completed" at bounding box center [763, 347] width 94 height 14
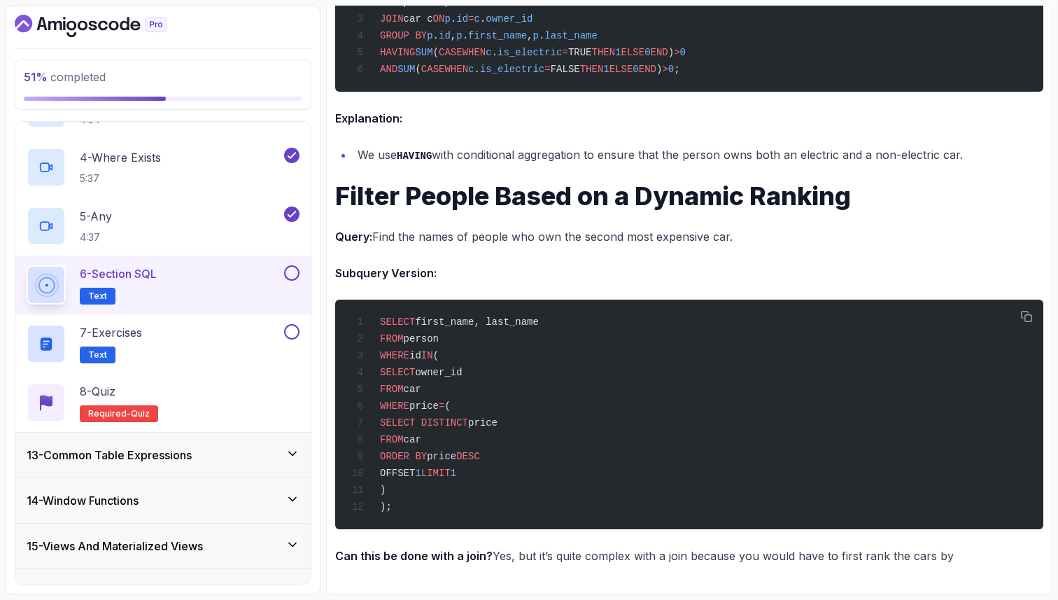
scroll to position [5127, 0]
click at [292, 271] on button at bounding box center [291, 272] width 15 height 15
click at [186, 332] on div "7 - Exercises Text" at bounding box center [154, 343] width 255 height 39
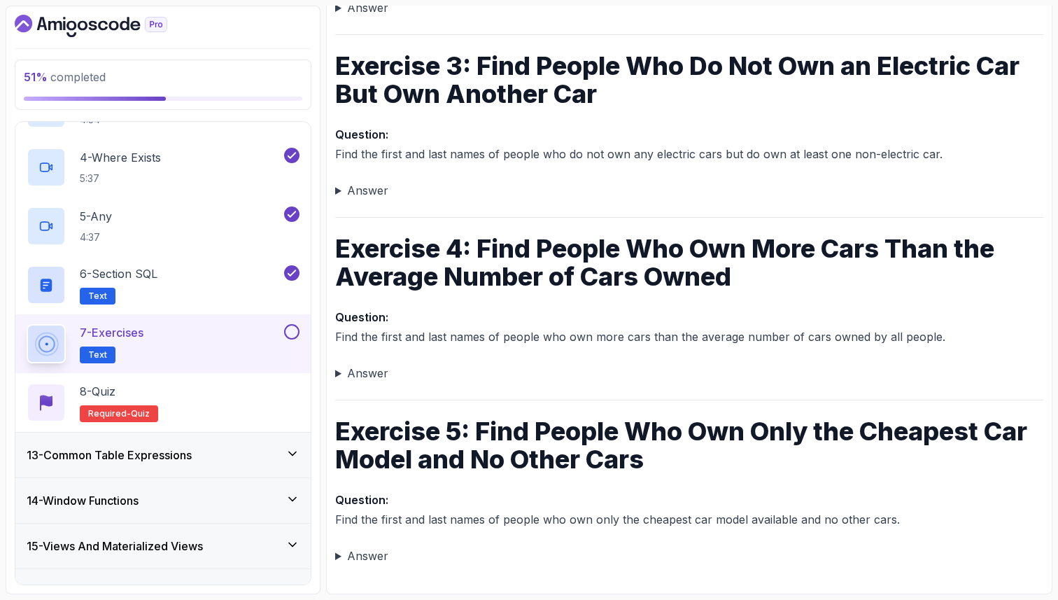
scroll to position [537, 0]
click at [508, 118] on div "~3 min read Exercise 1: Find People Who Own Cars That Are Above Their Personal …" at bounding box center [689, 107] width 708 height 915
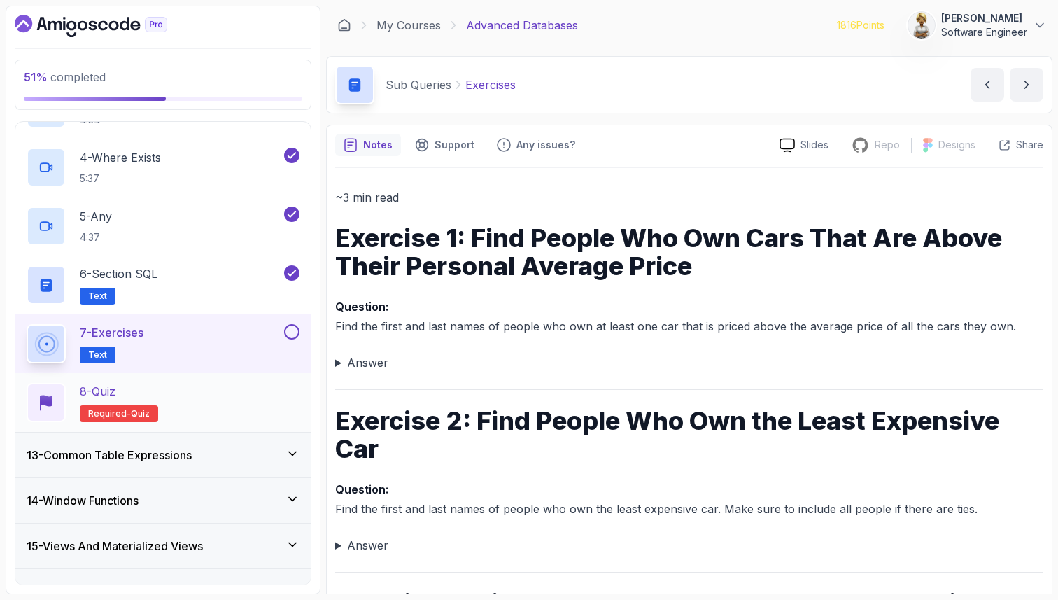
click at [244, 398] on div "8 - Quiz Required- quiz" at bounding box center [163, 402] width 273 height 39
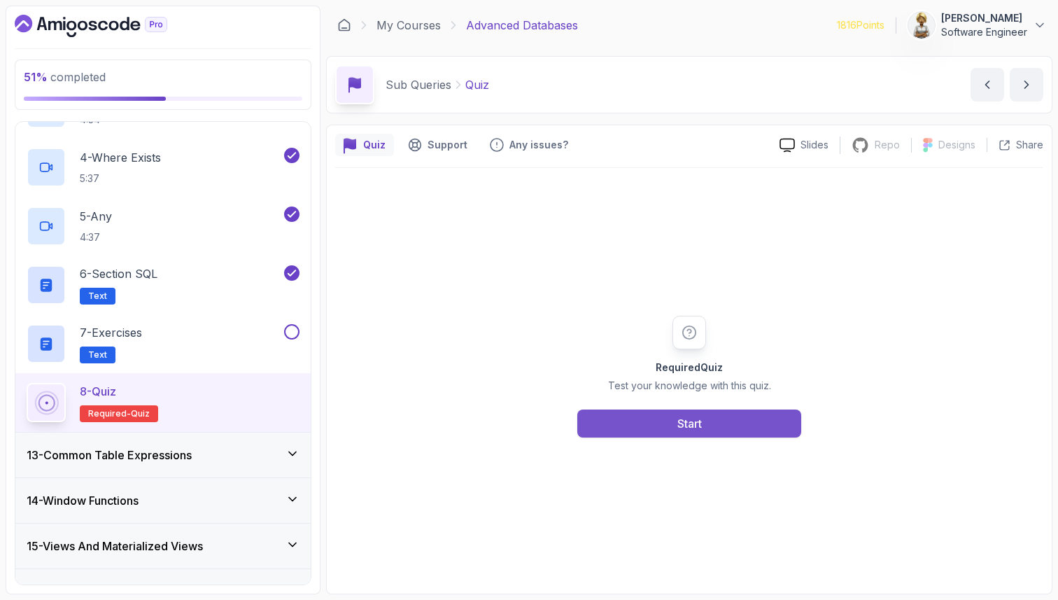
click at [712, 420] on button "Start" at bounding box center [689, 423] width 224 height 28
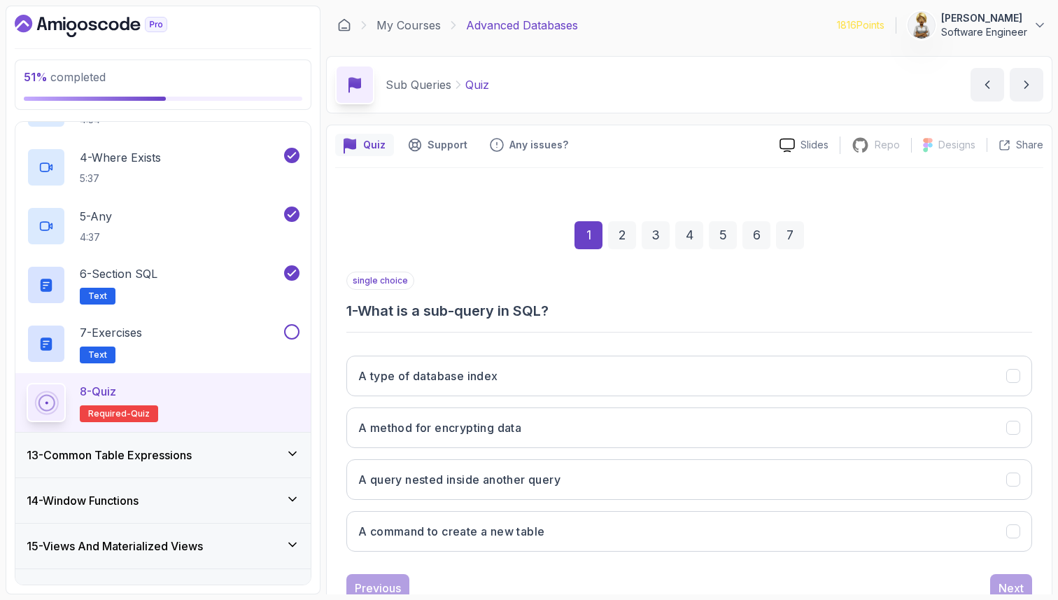
click at [485, 268] on div "1 2 3 4 5 6 7" at bounding box center [689, 235] width 686 height 73
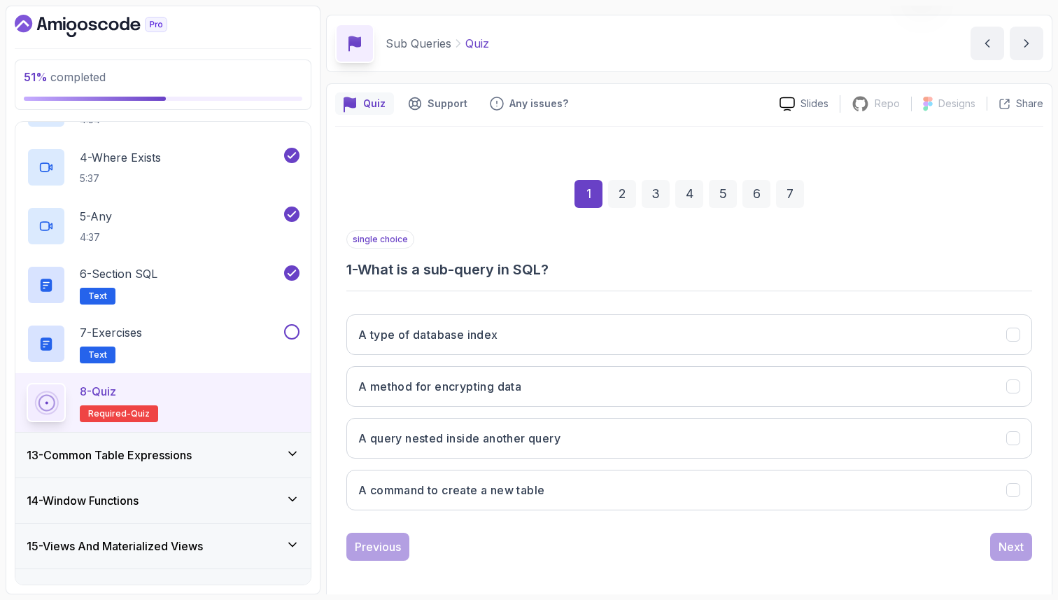
scroll to position [48, 0]
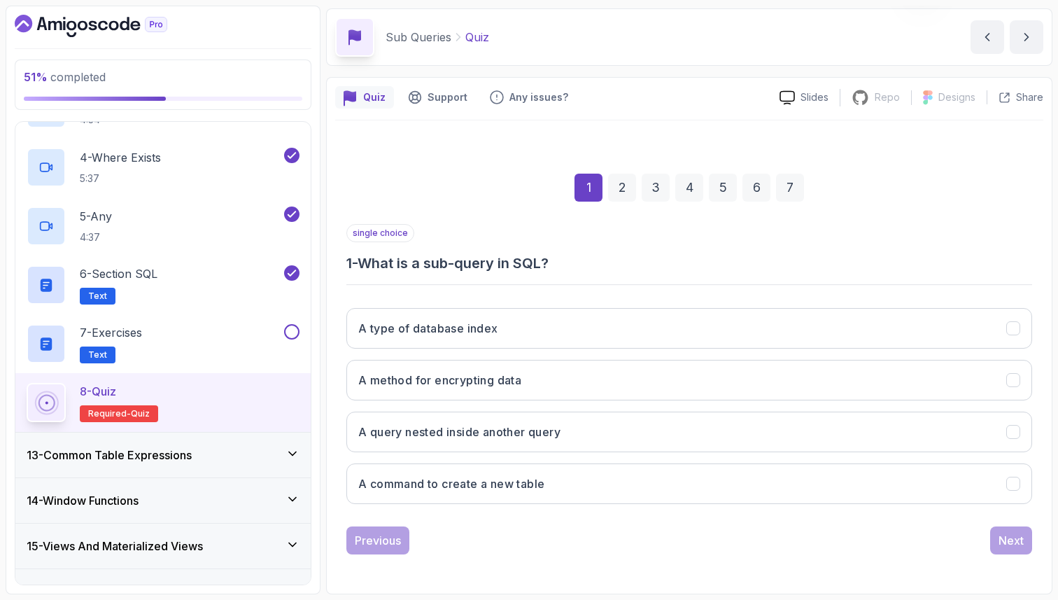
click at [478, 456] on div "A type of database index A method for encrypting data A query nested inside ano…" at bounding box center [689, 406] width 686 height 218
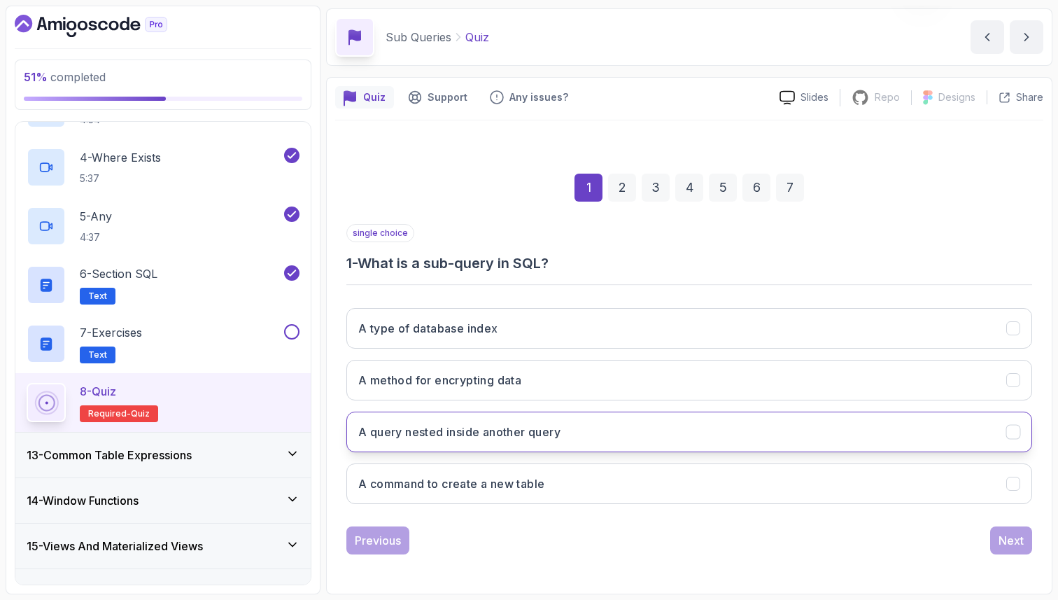
click at [483, 444] on button "A query nested inside another query" at bounding box center [689, 431] width 686 height 41
click at [1016, 535] on div "Next" at bounding box center [1011, 540] width 25 height 17
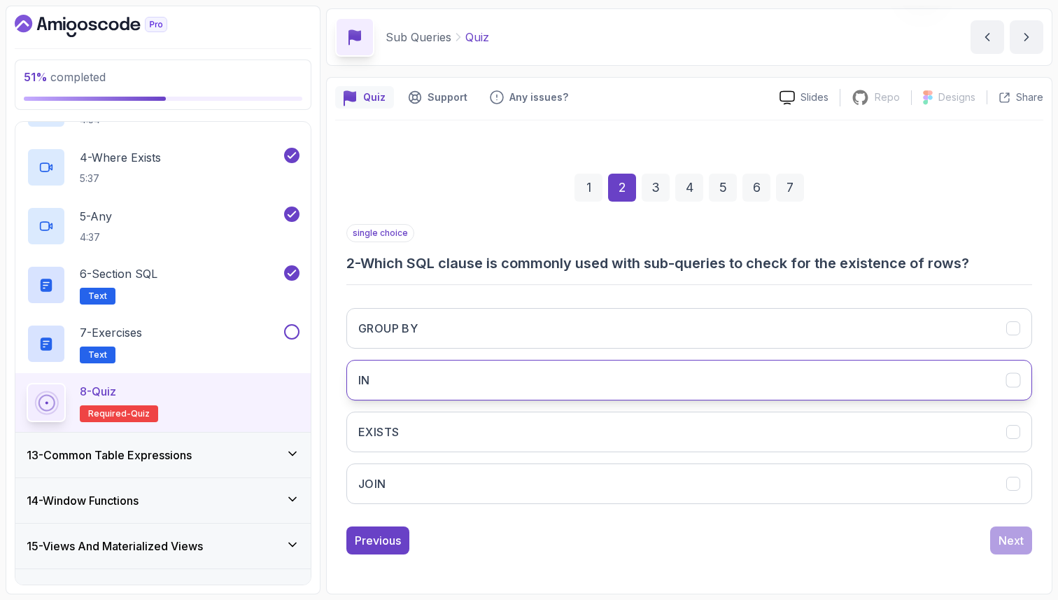
click at [880, 379] on button "IN" at bounding box center [689, 380] width 686 height 41
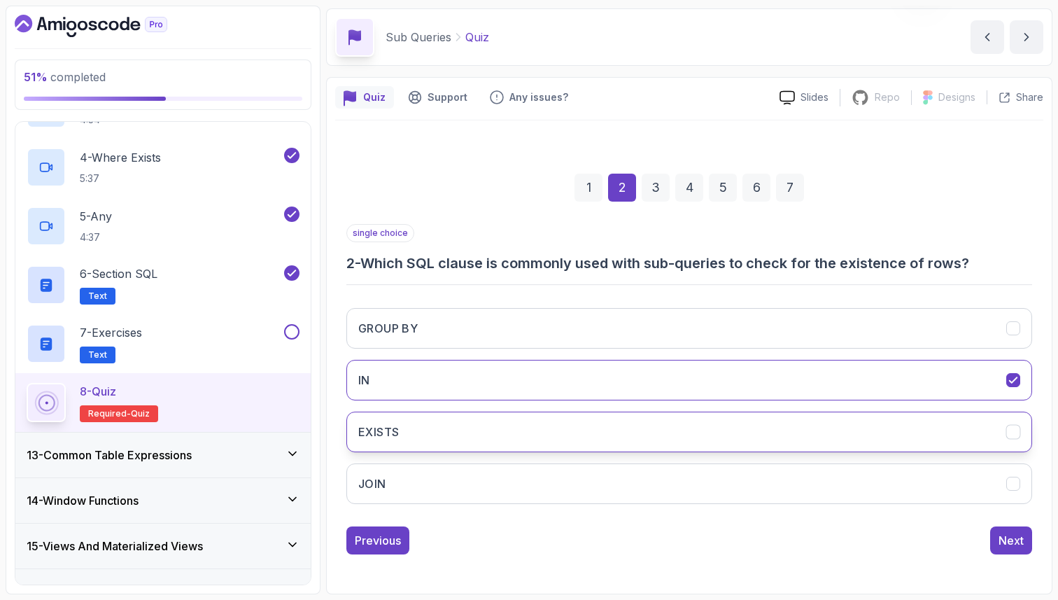
click at [882, 433] on button "EXISTS" at bounding box center [689, 431] width 686 height 41
click at [931, 383] on button "IN" at bounding box center [689, 380] width 686 height 41
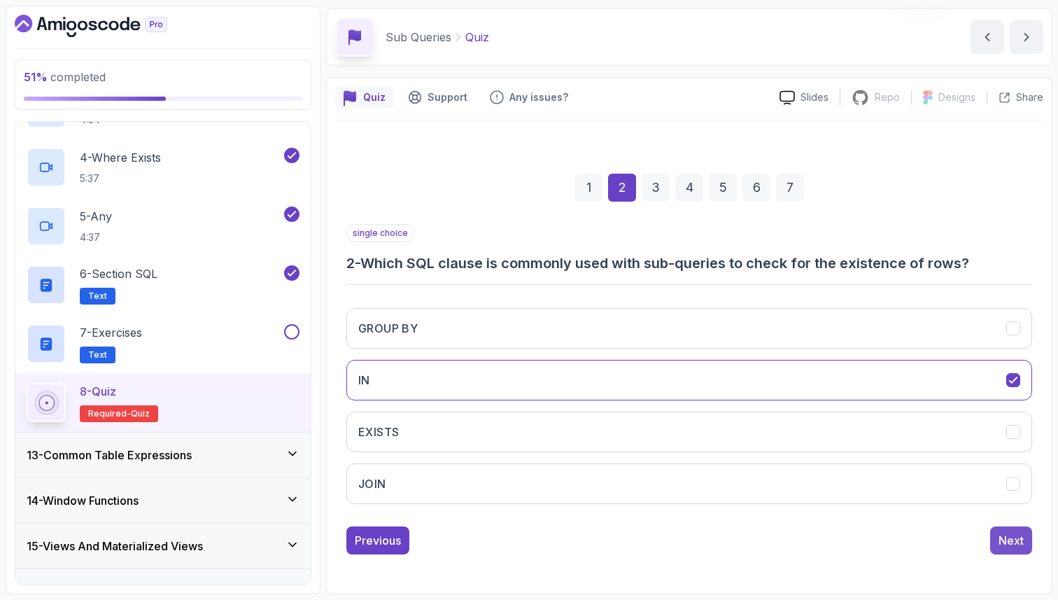
click at [1008, 537] on div "Next" at bounding box center [1011, 540] width 25 height 17
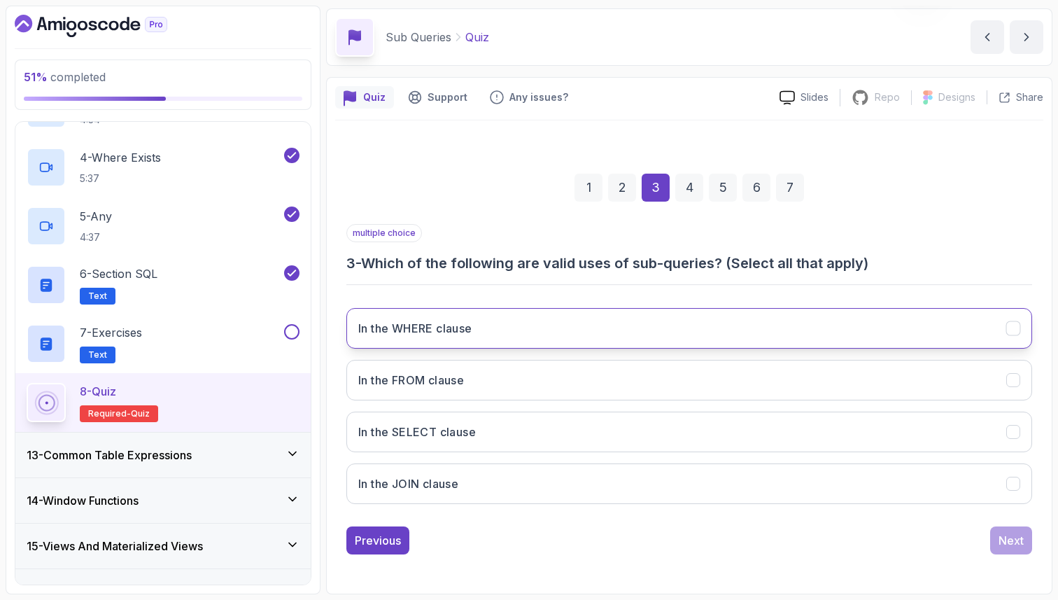
click at [402, 325] on h3 "In the WHERE clause" at bounding box center [415, 328] width 114 height 17
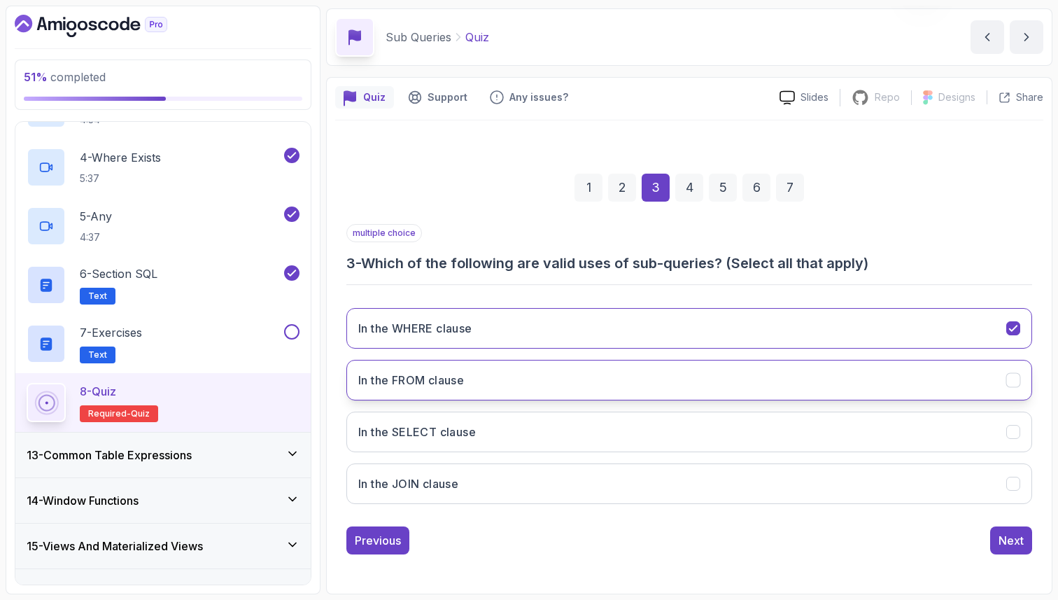
click at [404, 374] on h3 "In the FROM clause" at bounding box center [411, 380] width 106 height 17
click at [1019, 542] on div "Next" at bounding box center [1011, 540] width 25 height 17
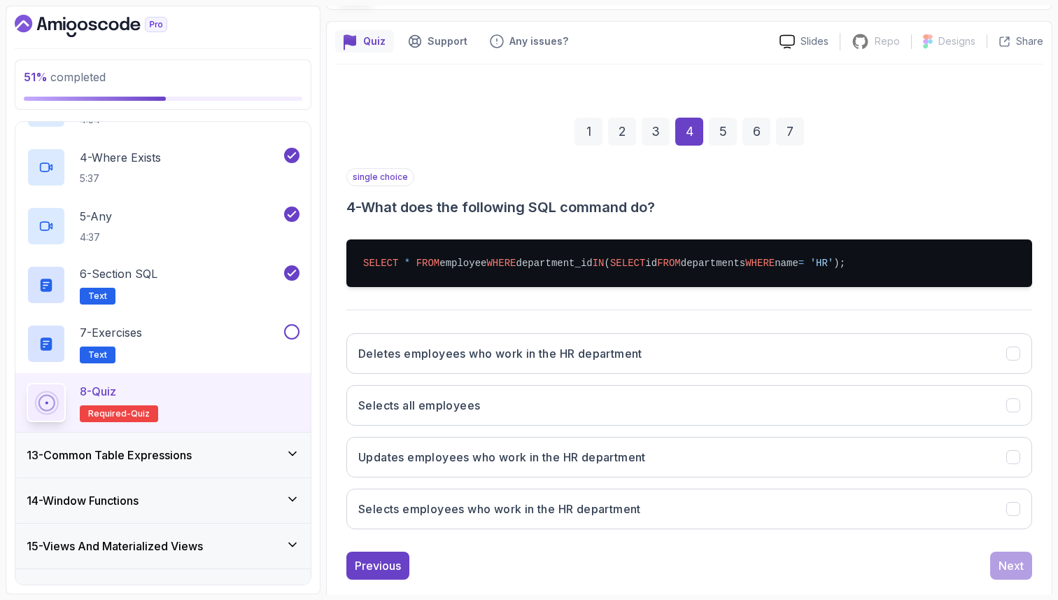
scroll to position [129, 0]
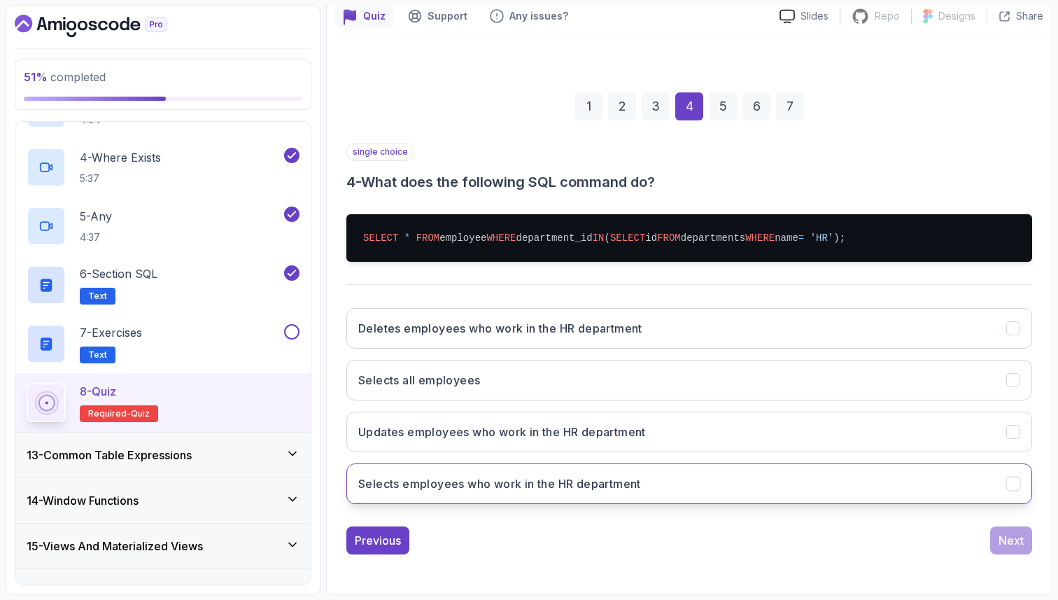
click at [609, 479] on h3 "Selects employees who work in the HR department" at bounding box center [499, 483] width 283 height 17
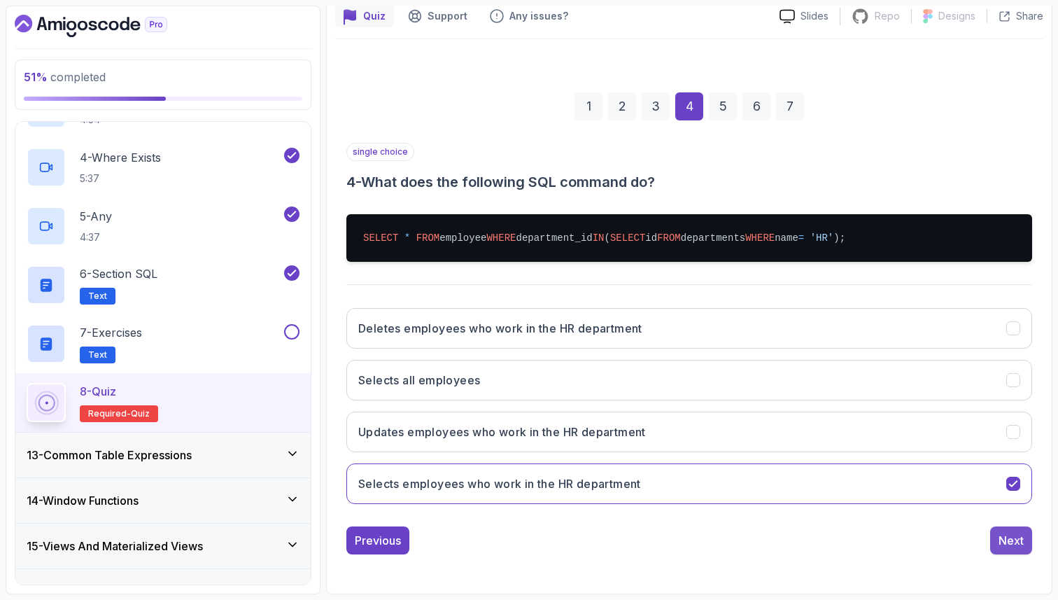
click at [1020, 537] on div "Next" at bounding box center [1011, 540] width 25 height 17
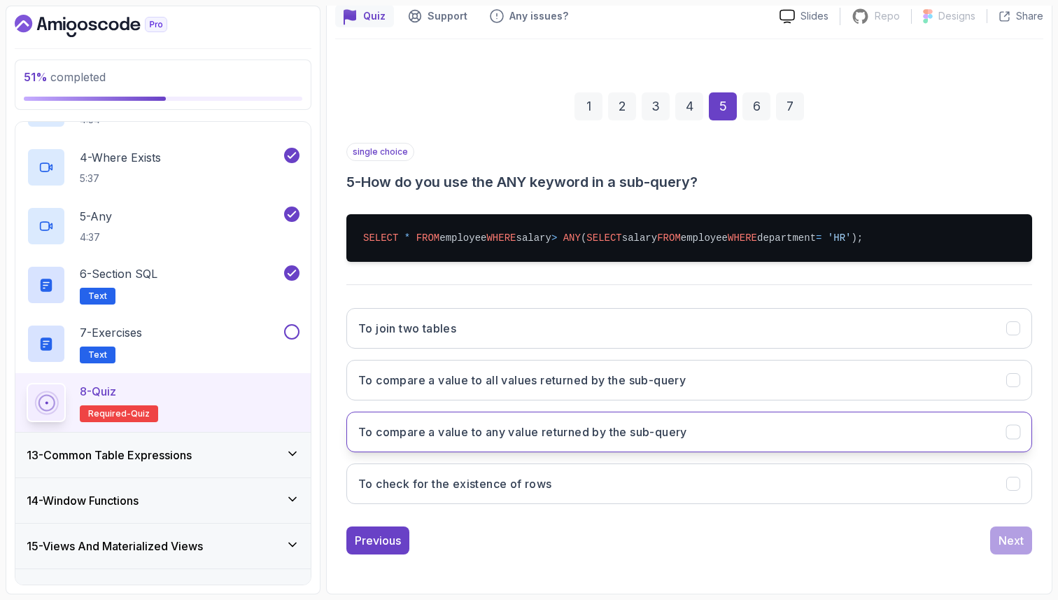
click at [725, 442] on button "To compare a value to any value returned by the sub-query" at bounding box center [689, 431] width 686 height 41
click at [1008, 542] on div "Next" at bounding box center [1011, 540] width 25 height 17
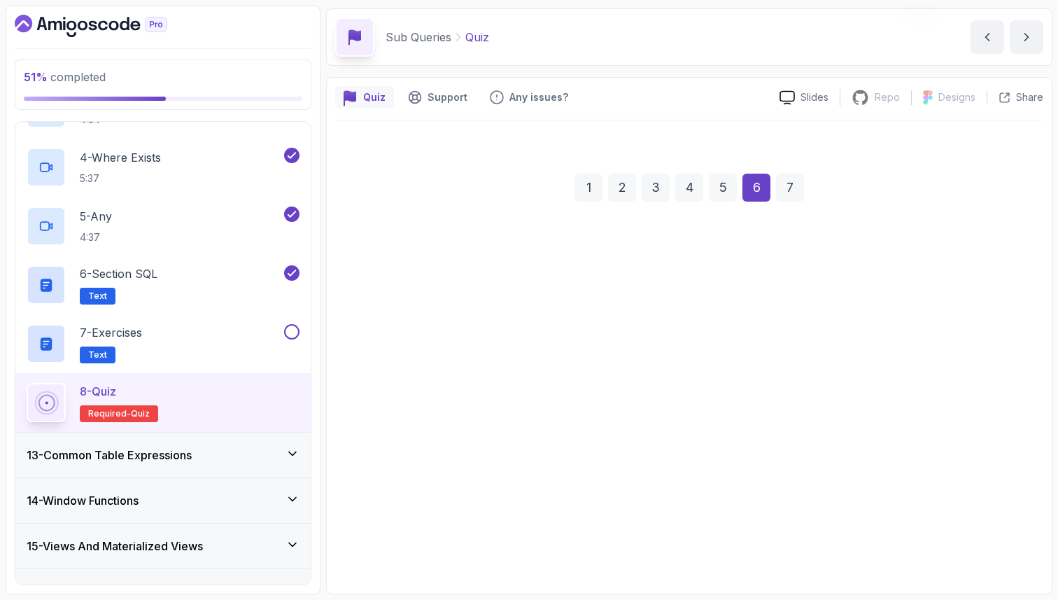
scroll to position [48, 0]
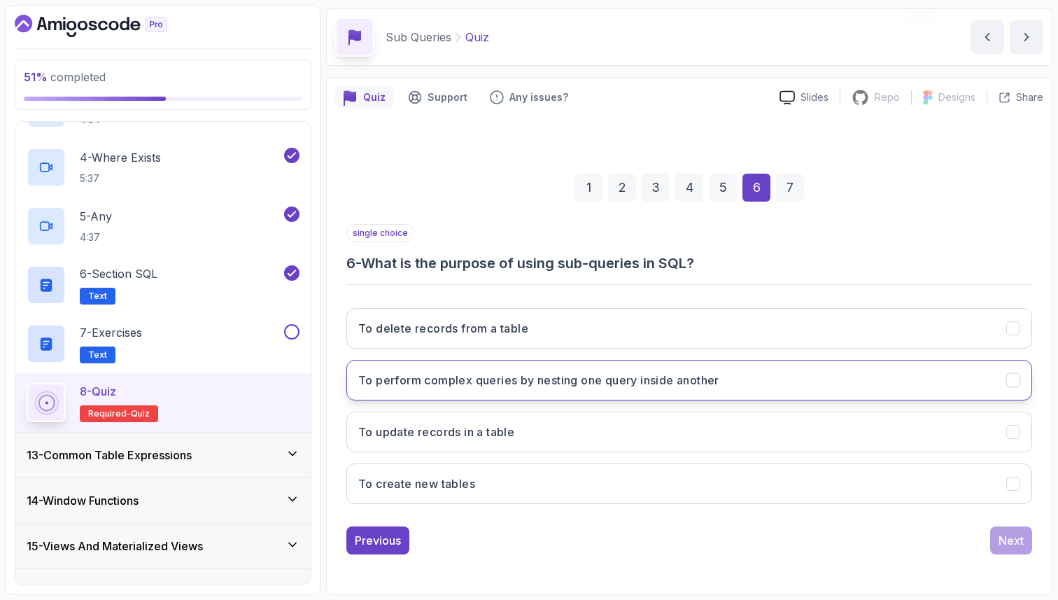
click at [824, 377] on button "To perform complex queries by nesting one query inside another" at bounding box center [689, 380] width 686 height 41
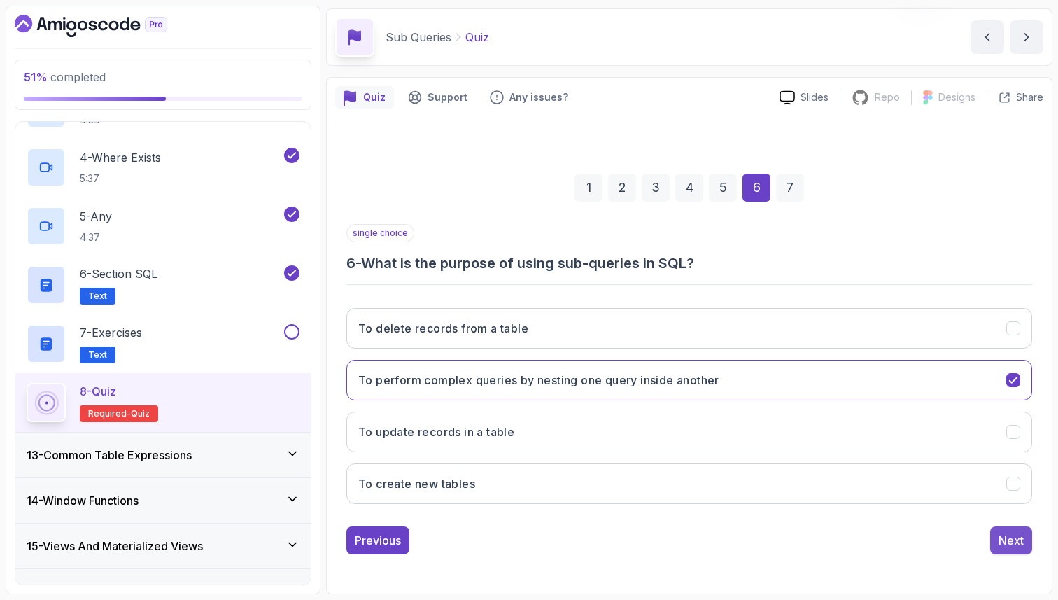
click at [1001, 535] on div "Next" at bounding box center [1011, 540] width 25 height 17
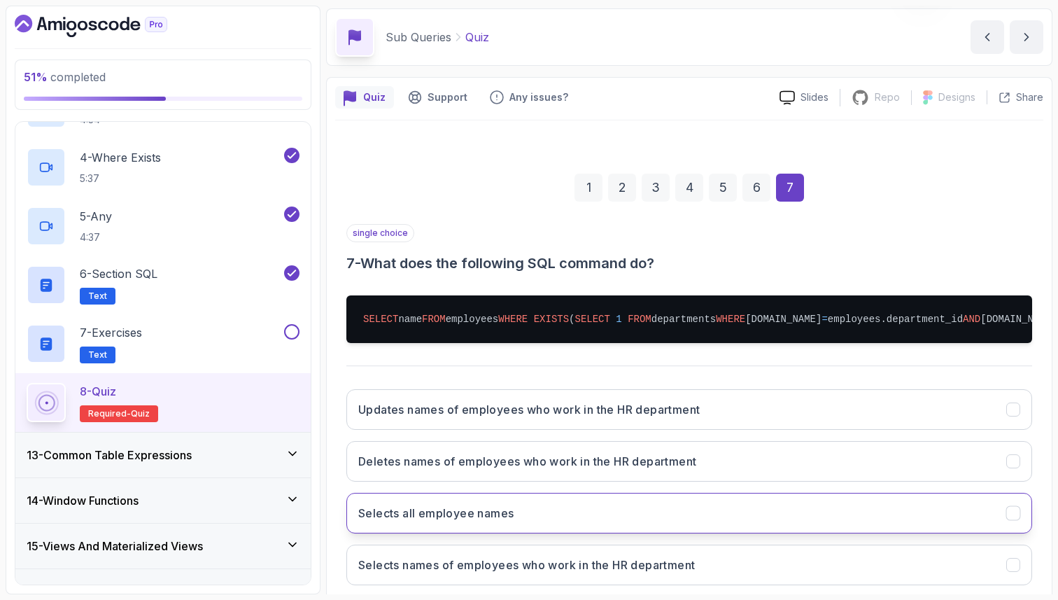
click at [561, 522] on button "Selects all employee names" at bounding box center [689, 513] width 686 height 41
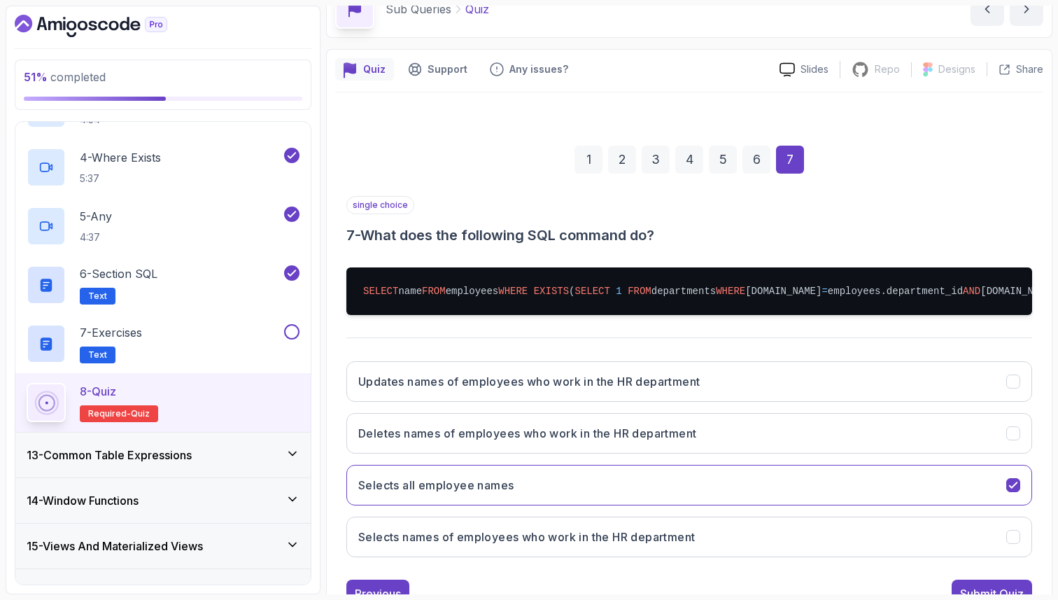
scroll to position [104, 0]
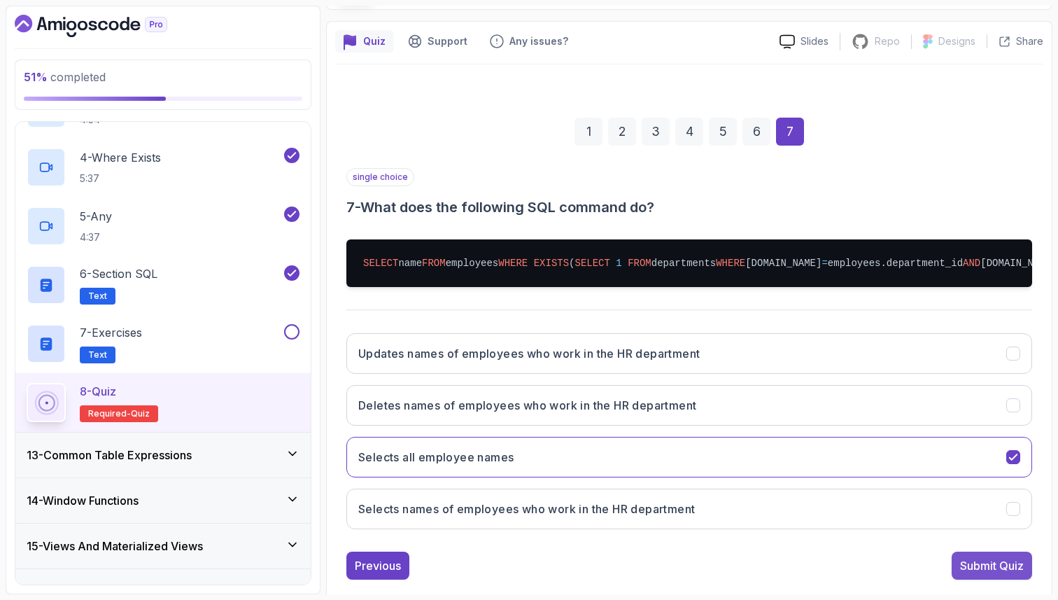
click at [1008, 569] on div "Submit Quiz" at bounding box center [992, 565] width 64 height 17
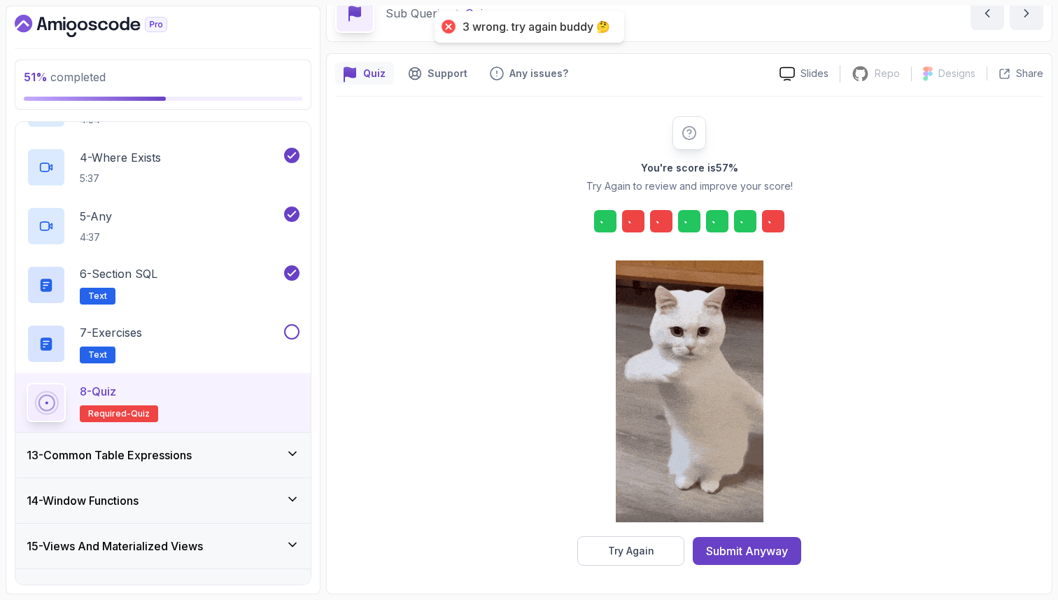
scroll to position [71, 0]
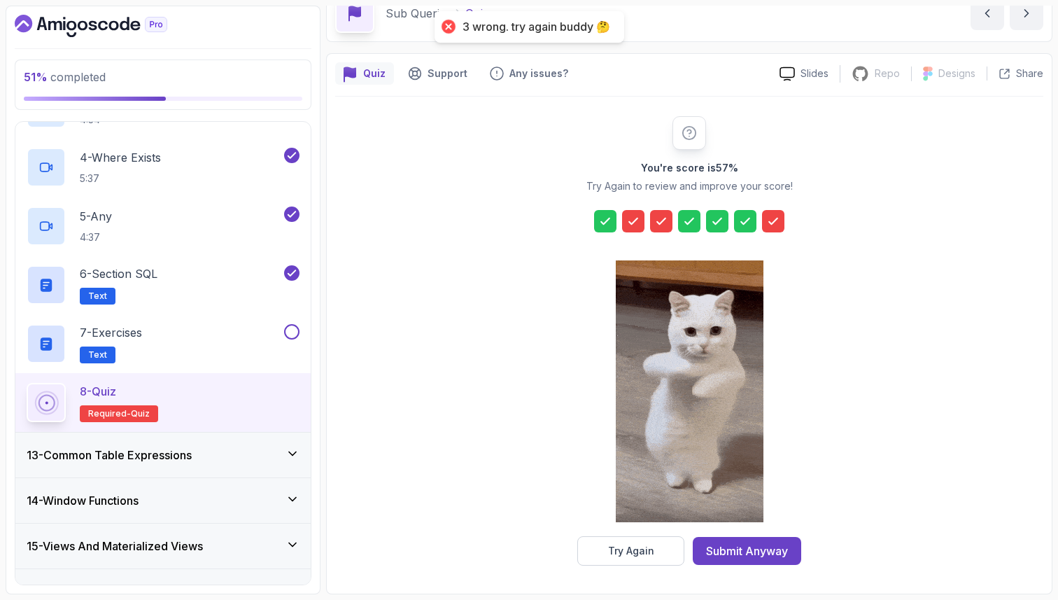
click at [631, 213] on div at bounding box center [633, 221] width 22 height 22
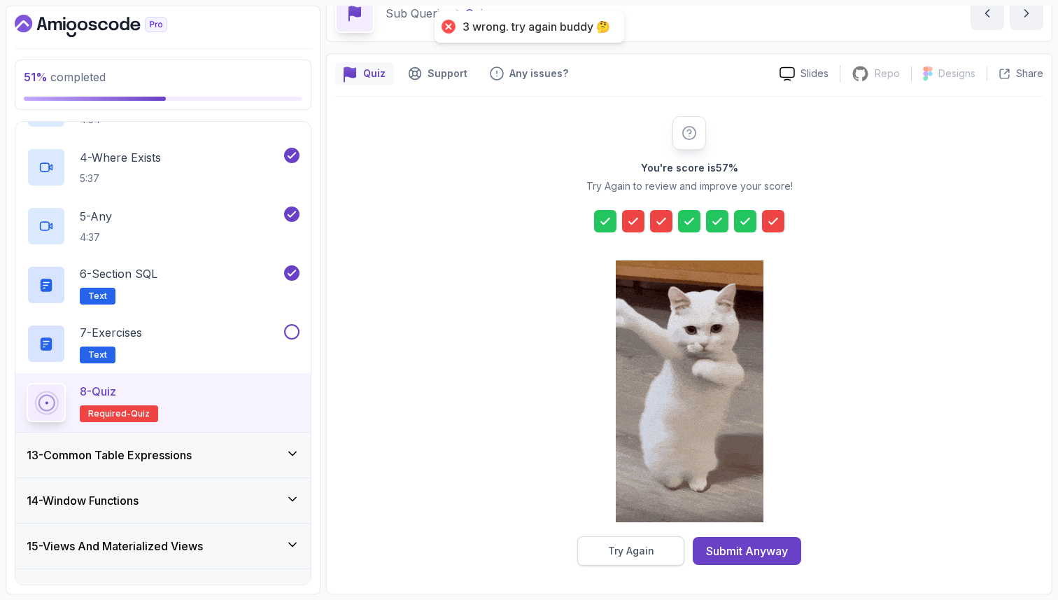
click at [611, 558] on button "Try Again" at bounding box center [630, 550] width 107 height 29
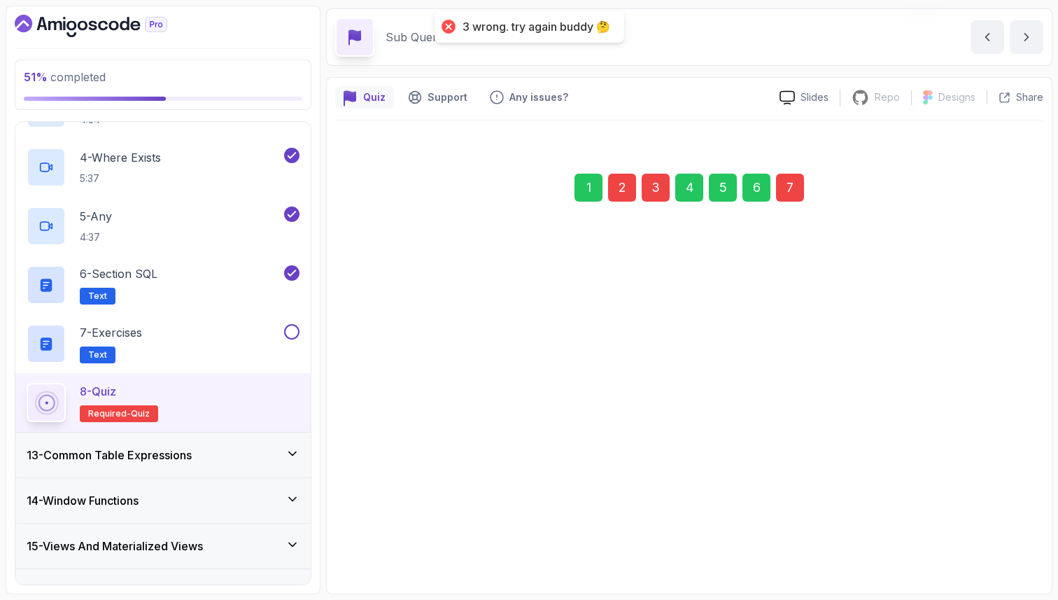
scroll to position [48, 0]
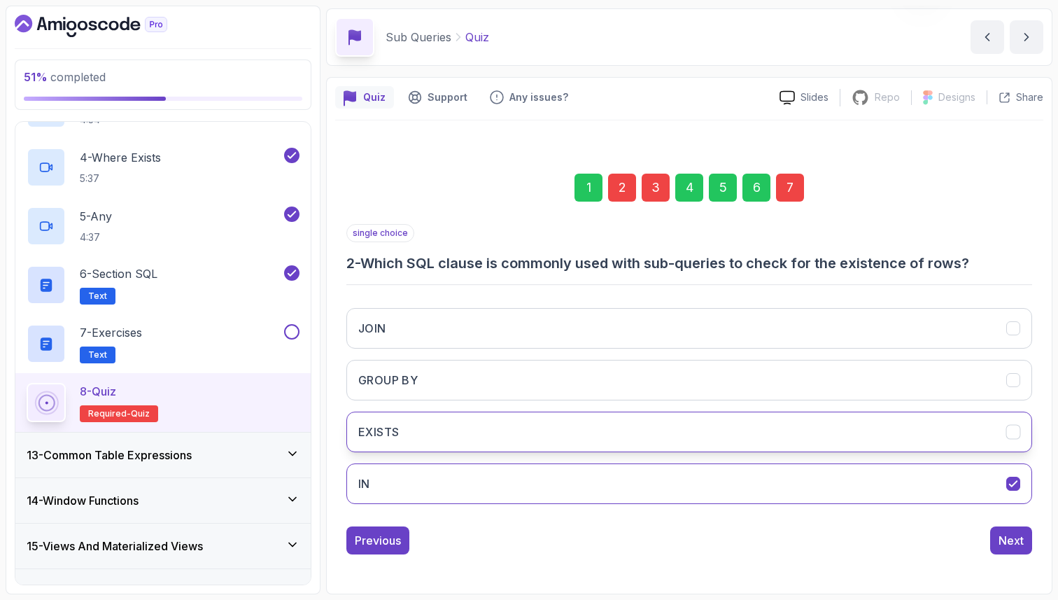
click at [636, 435] on button "EXISTS" at bounding box center [689, 431] width 686 height 41
click at [658, 186] on div "3" at bounding box center [656, 188] width 28 height 28
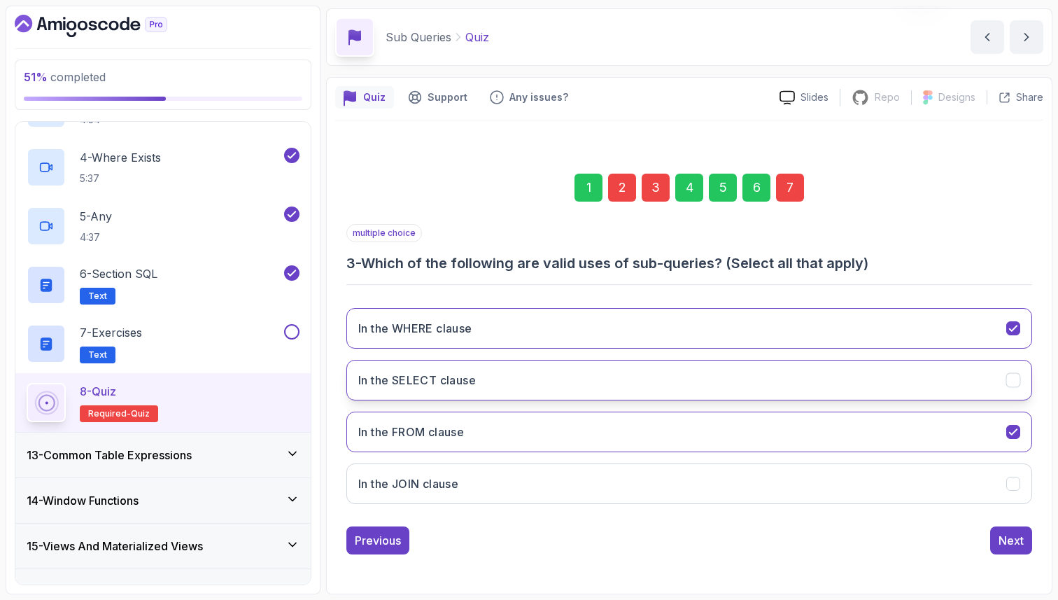
click at [565, 376] on button "In the SELECT clause" at bounding box center [689, 380] width 686 height 41
click at [783, 189] on div "7" at bounding box center [790, 188] width 28 height 28
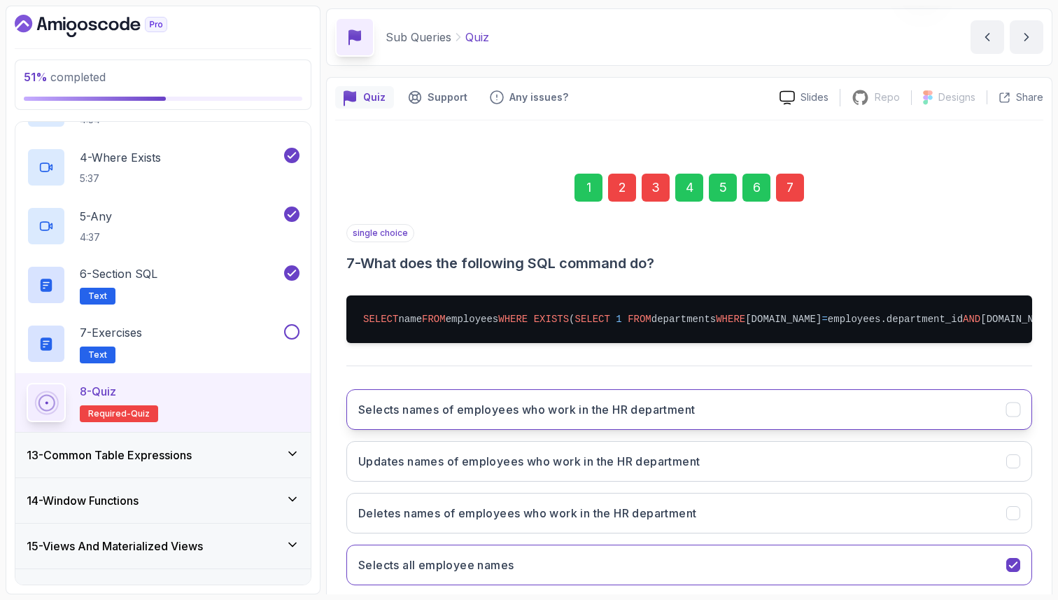
click at [495, 403] on h3 "Selects names of employees who work in the HR department" at bounding box center [526, 409] width 337 height 17
click at [1052, 549] on div "Quiz Support Any issues? Slides Repo Repository not available Designs Design no…" at bounding box center [689, 376] width 726 height 598
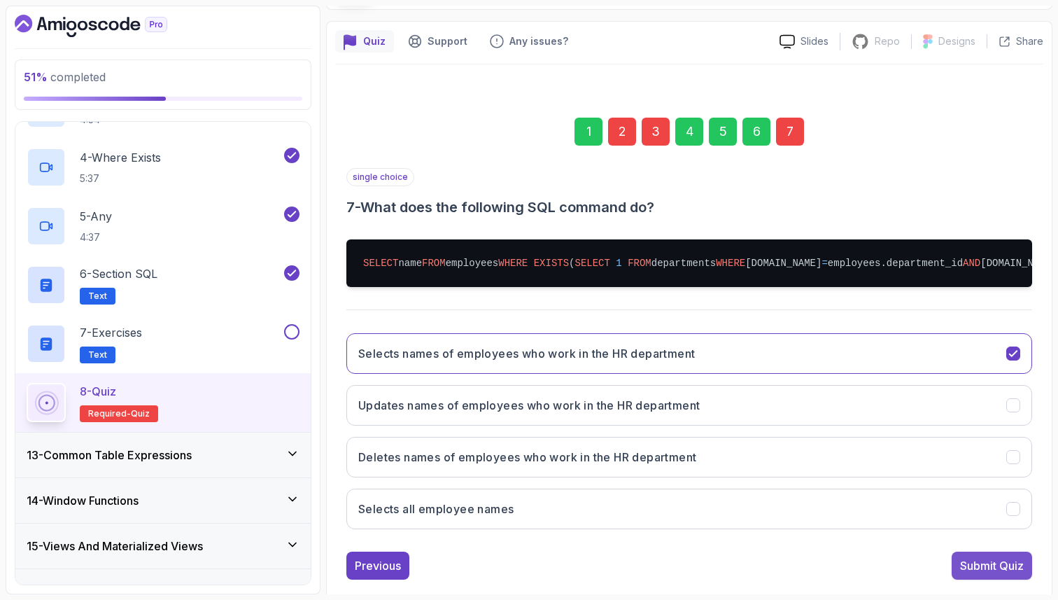
click at [1020, 558] on div "Submit Quiz" at bounding box center [992, 565] width 64 height 17
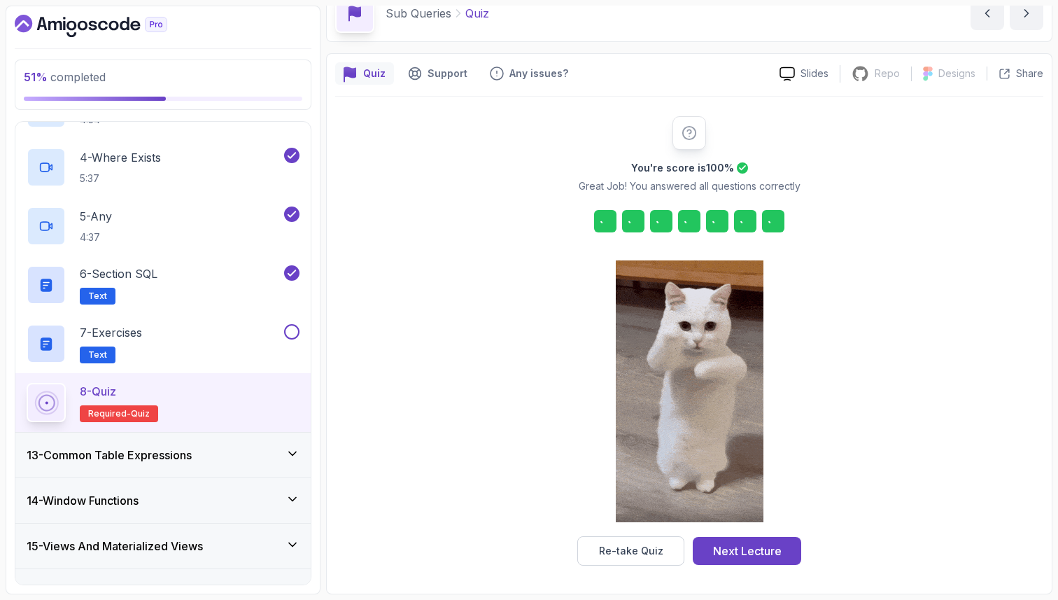
scroll to position [71, 0]
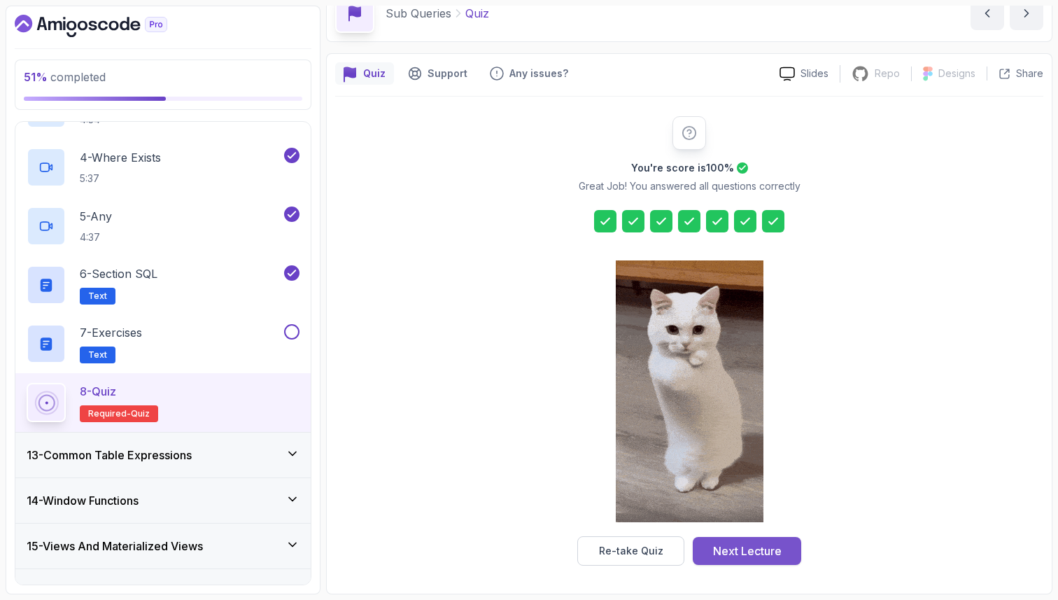
click at [722, 556] on div "Next Lecture" at bounding box center [747, 550] width 69 height 17
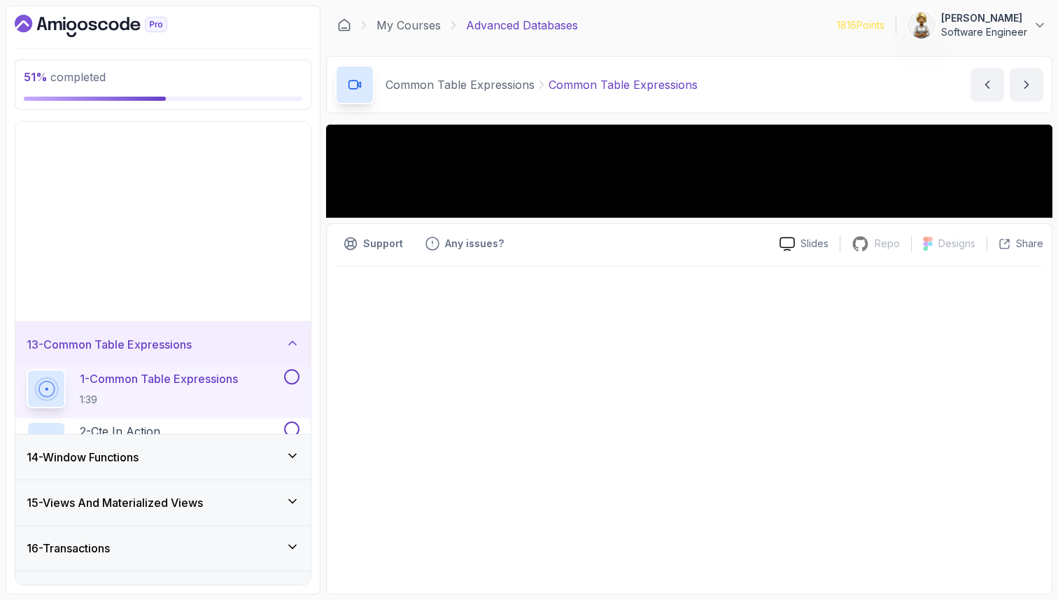
scroll to position [537, 0]
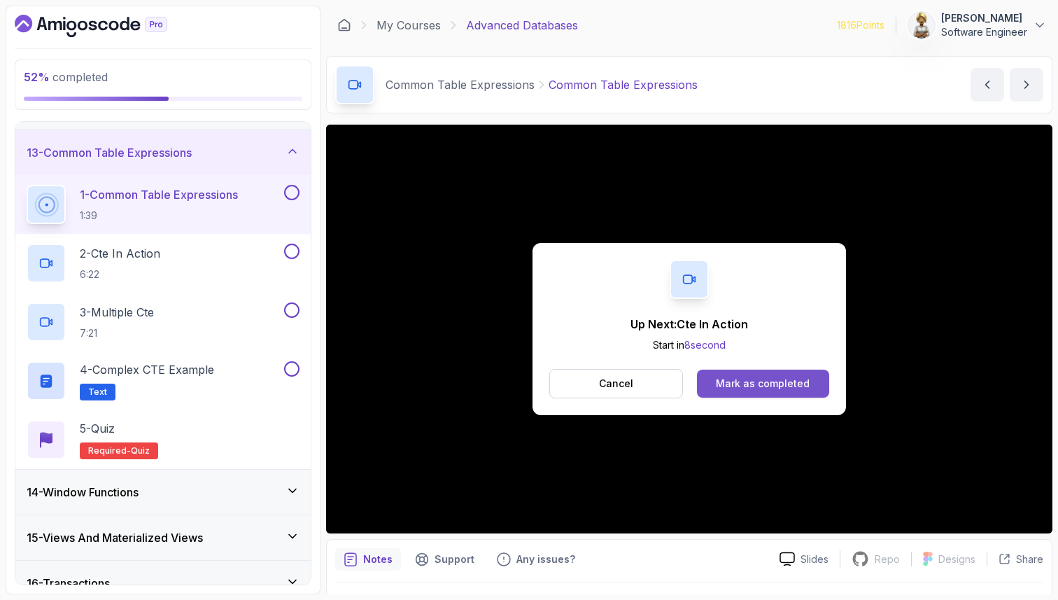
click at [761, 383] on div "Mark as completed" at bounding box center [763, 383] width 94 height 14
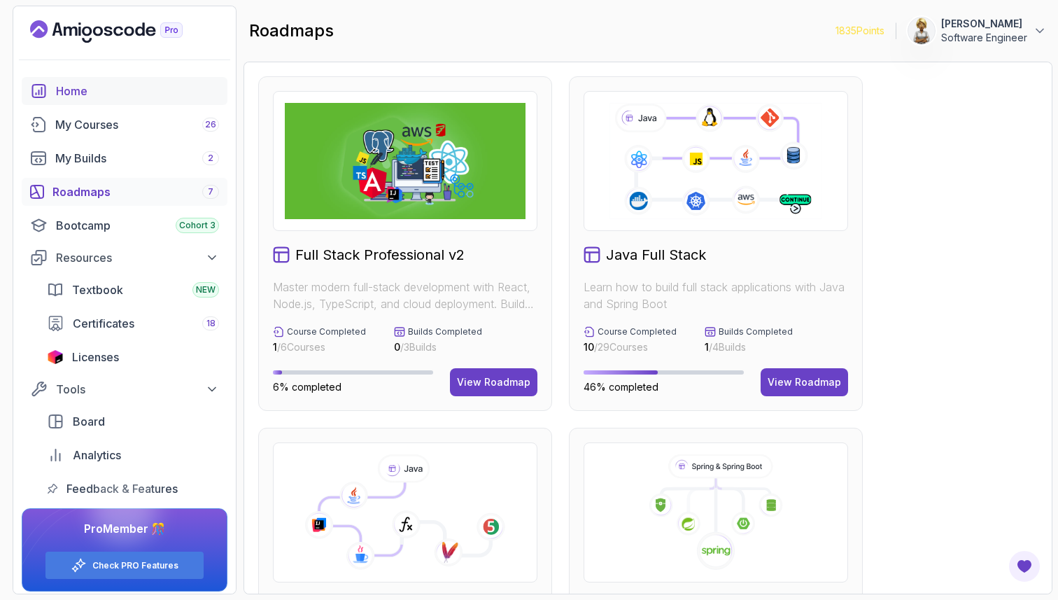
click at [79, 96] on div "Home" at bounding box center [137, 91] width 163 height 17
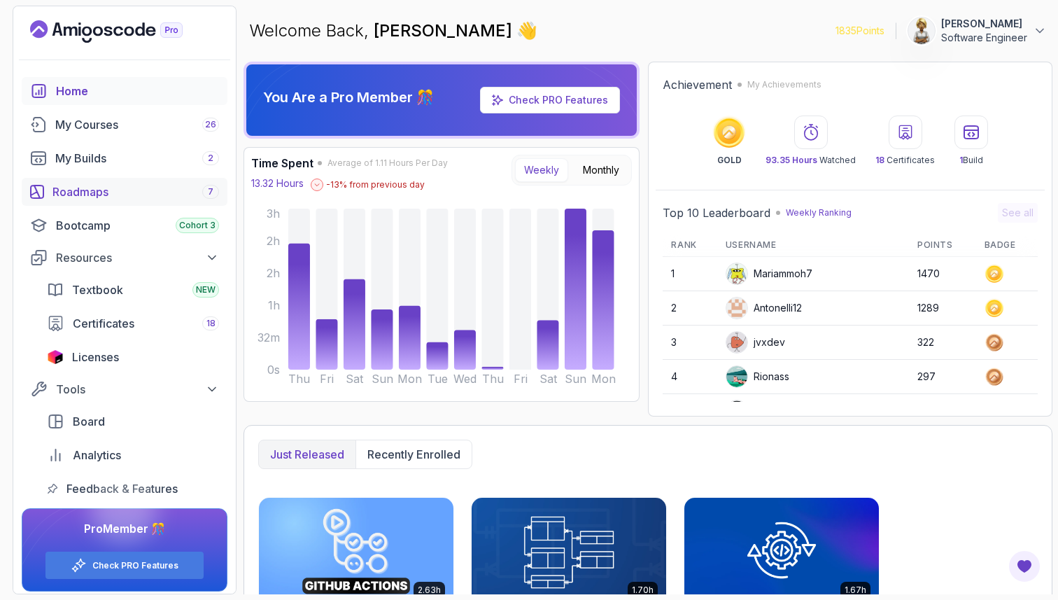
click at [74, 188] on div "Roadmaps 7" at bounding box center [135, 191] width 167 height 17
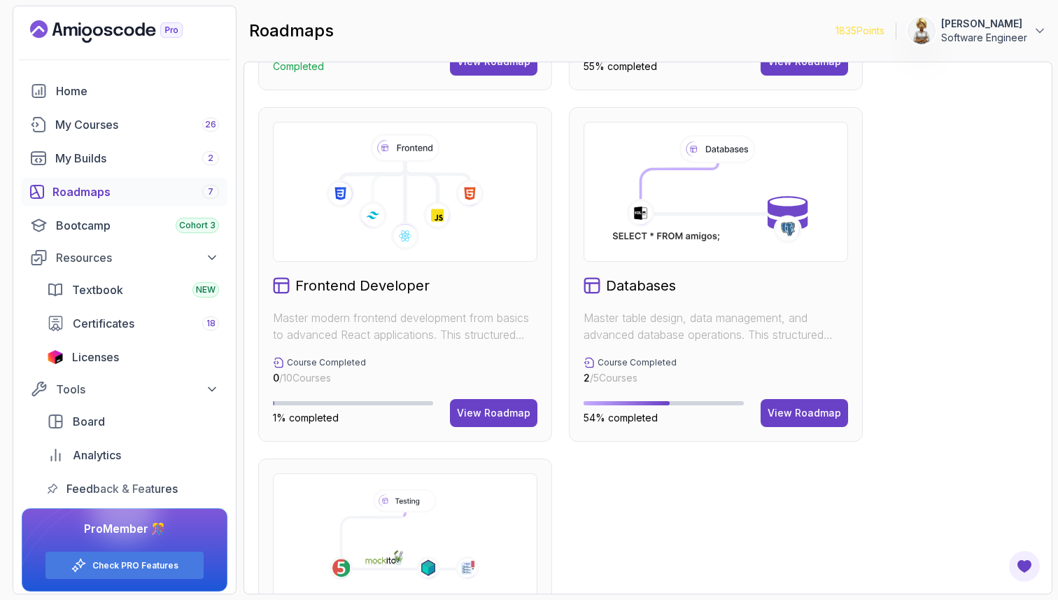
scroll to position [700, 0]
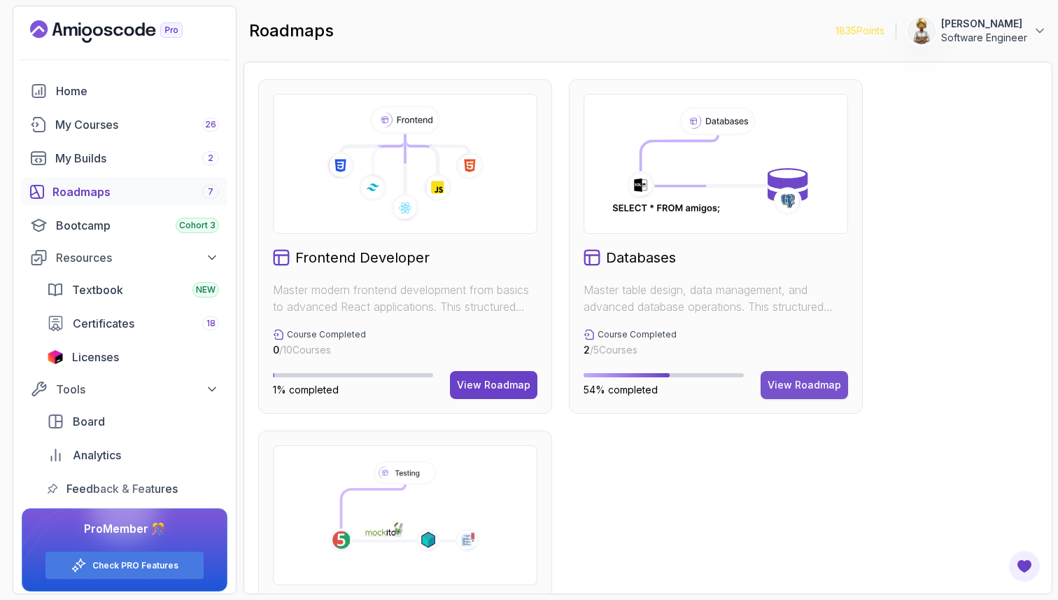
click at [796, 383] on div "View Roadmap" at bounding box center [804, 385] width 73 height 14
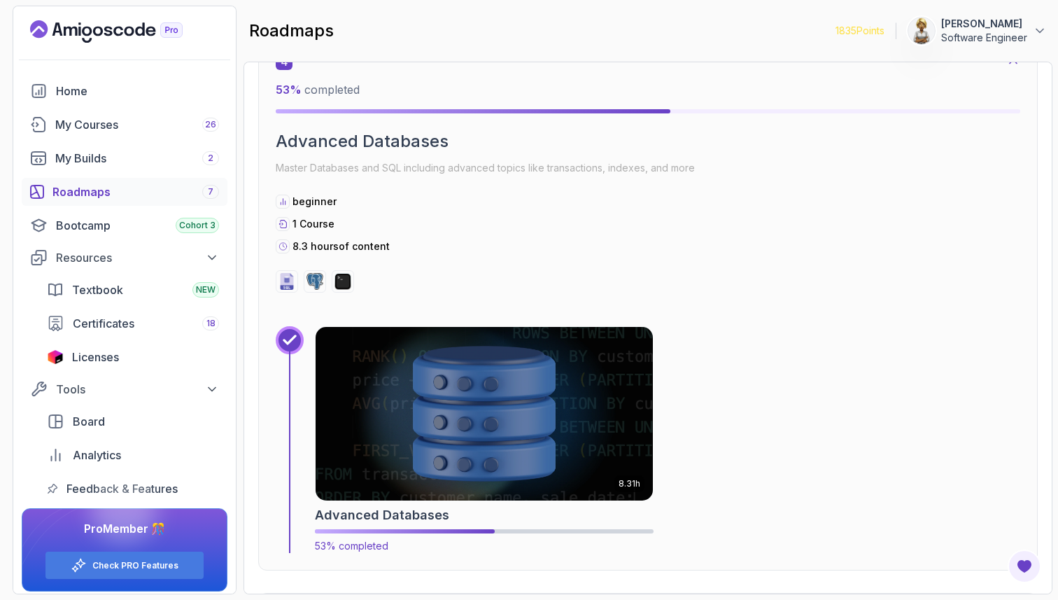
scroll to position [2076, 0]
